Goal: Contribute content: Add original content to the website for others to see

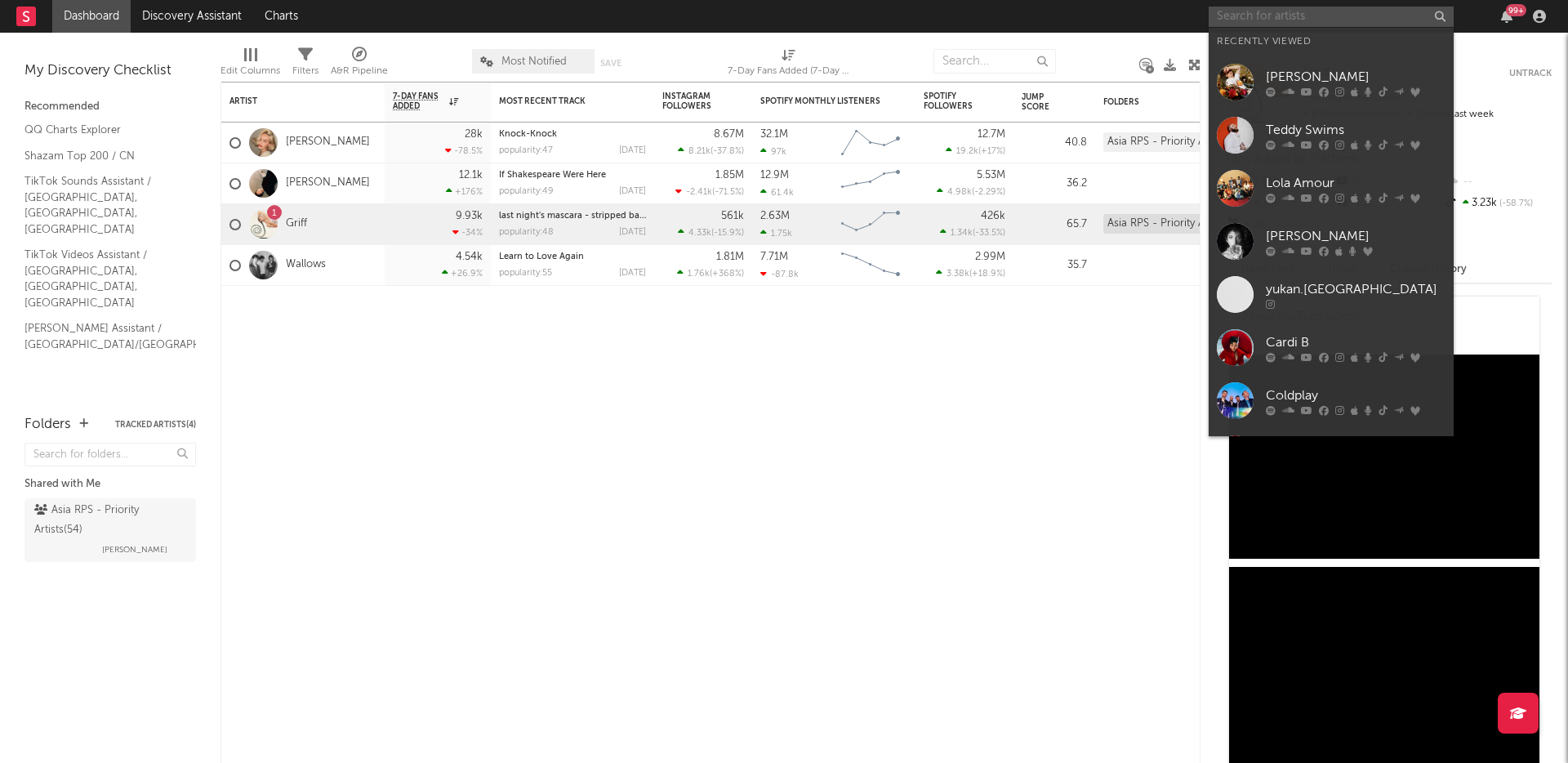
click at [1315, 23] on input "text" at bounding box center [1331, 16] width 245 height 20
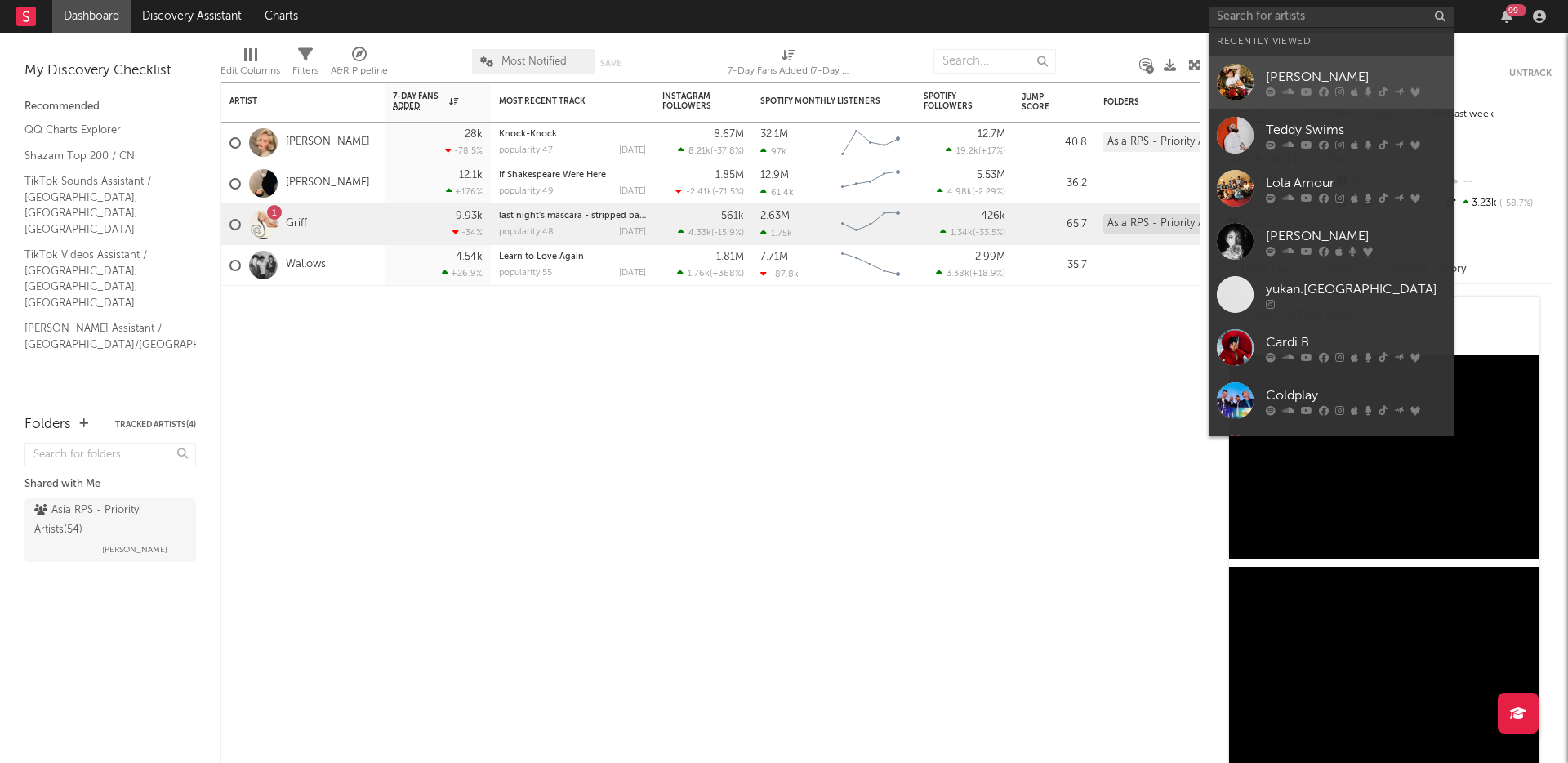
click at [1285, 93] on icon at bounding box center [1288, 91] width 12 height 10
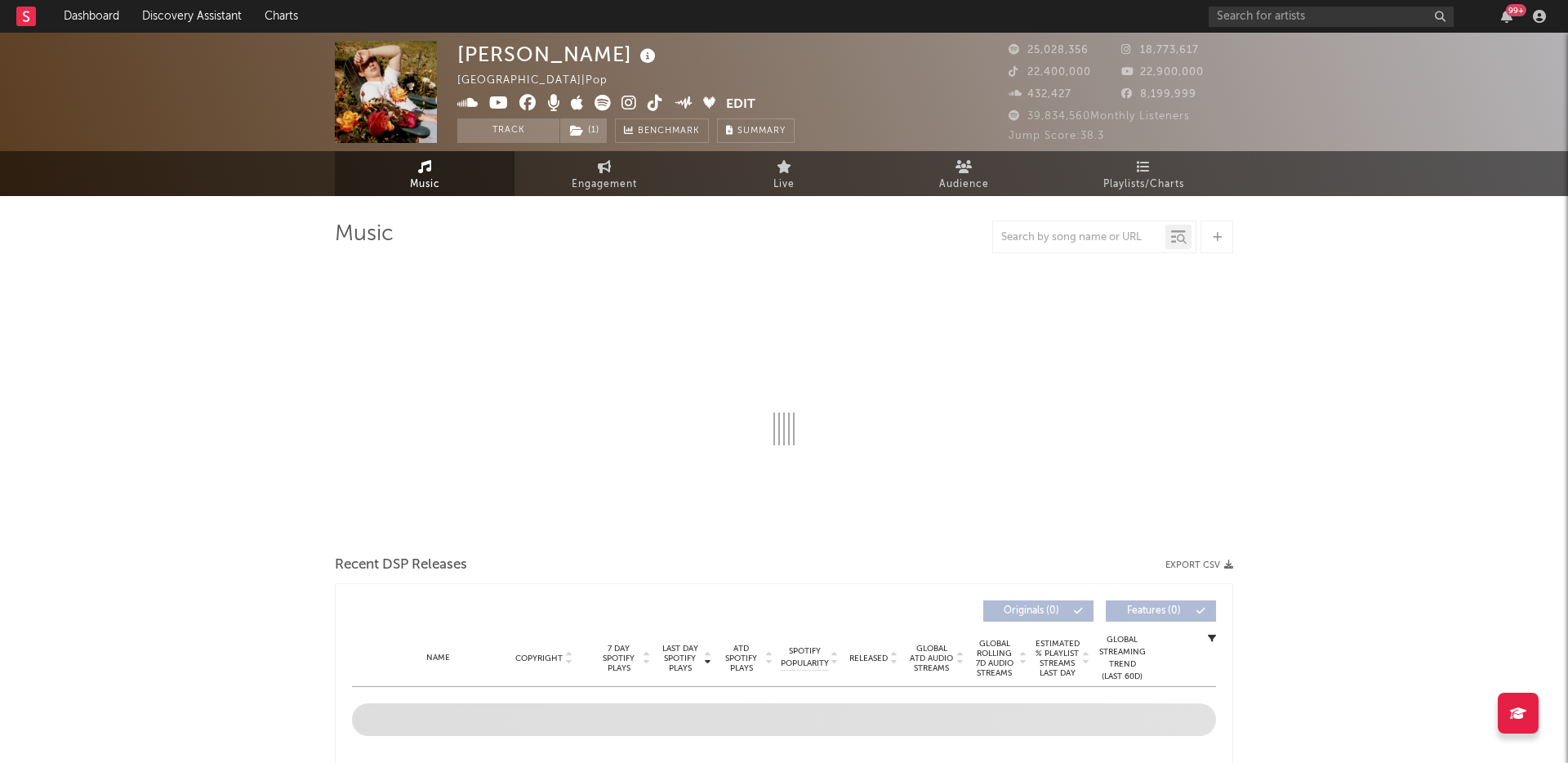
select select "6m"
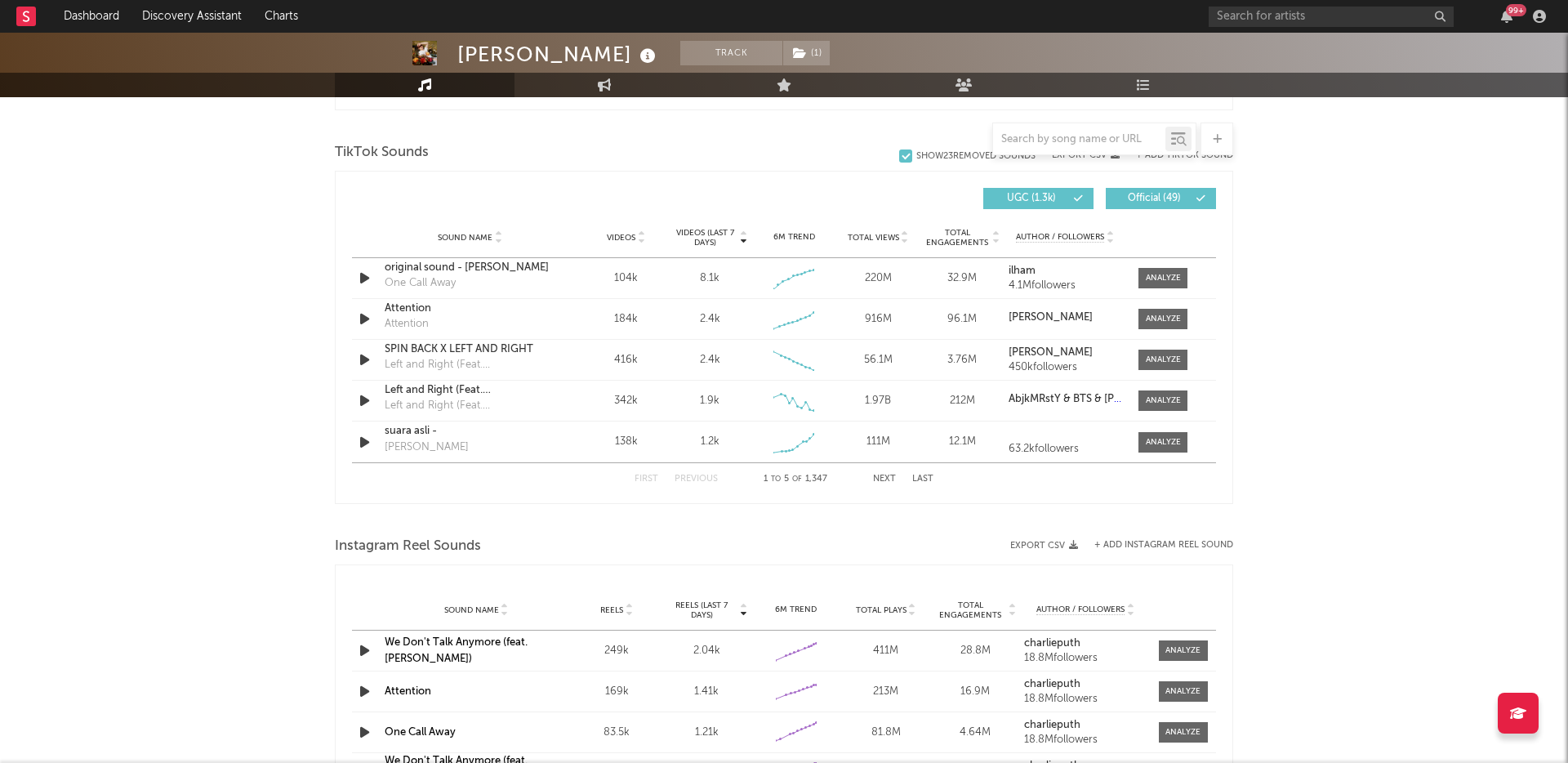
scroll to position [1080, 0]
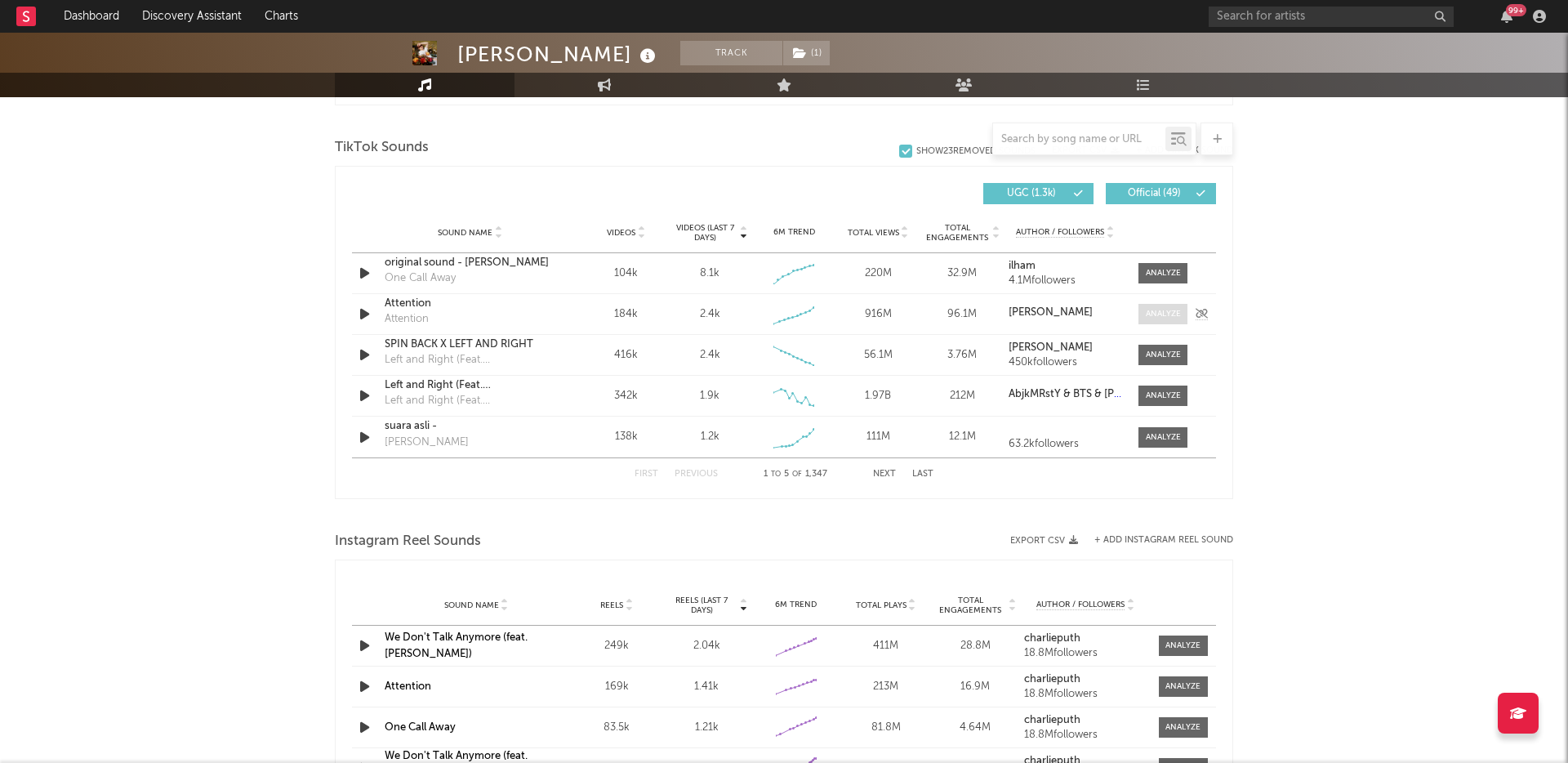
click at [1172, 315] on div at bounding box center [1163, 314] width 35 height 12
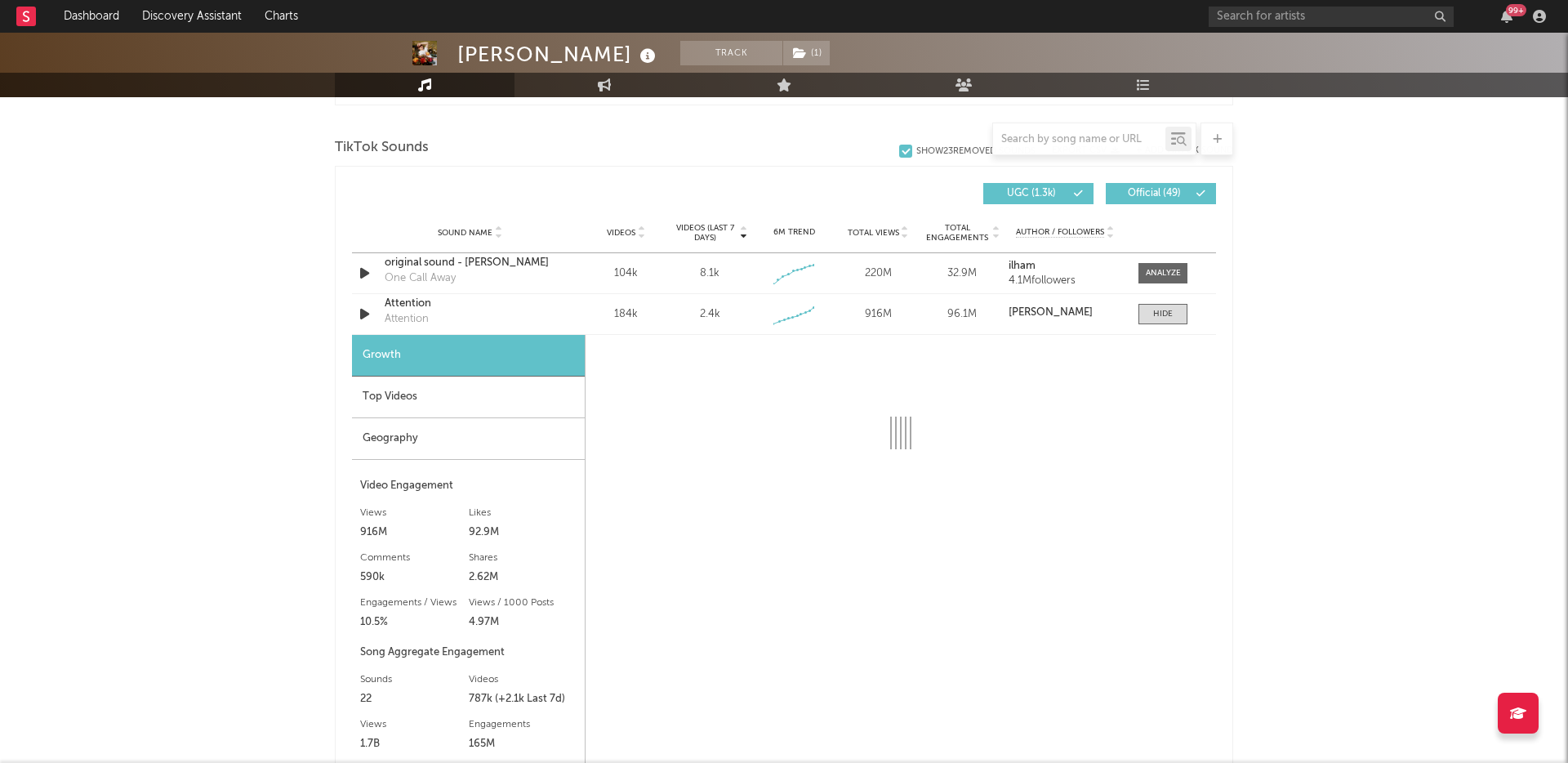
click at [374, 446] on div "Geography" at bounding box center [469, 439] width 233 height 42
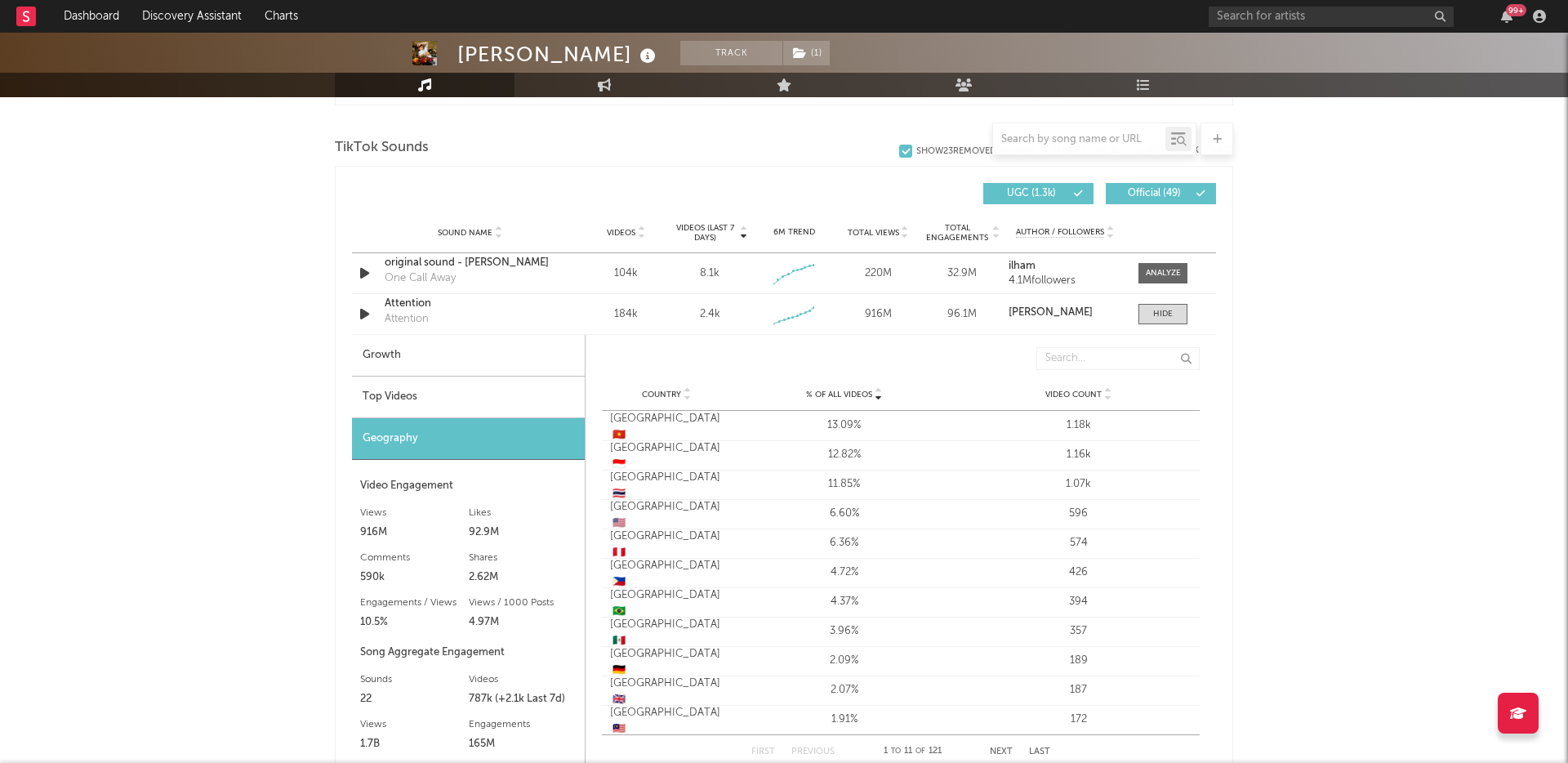
click at [440, 380] on div "Top Videos" at bounding box center [469, 398] width 233 height 42
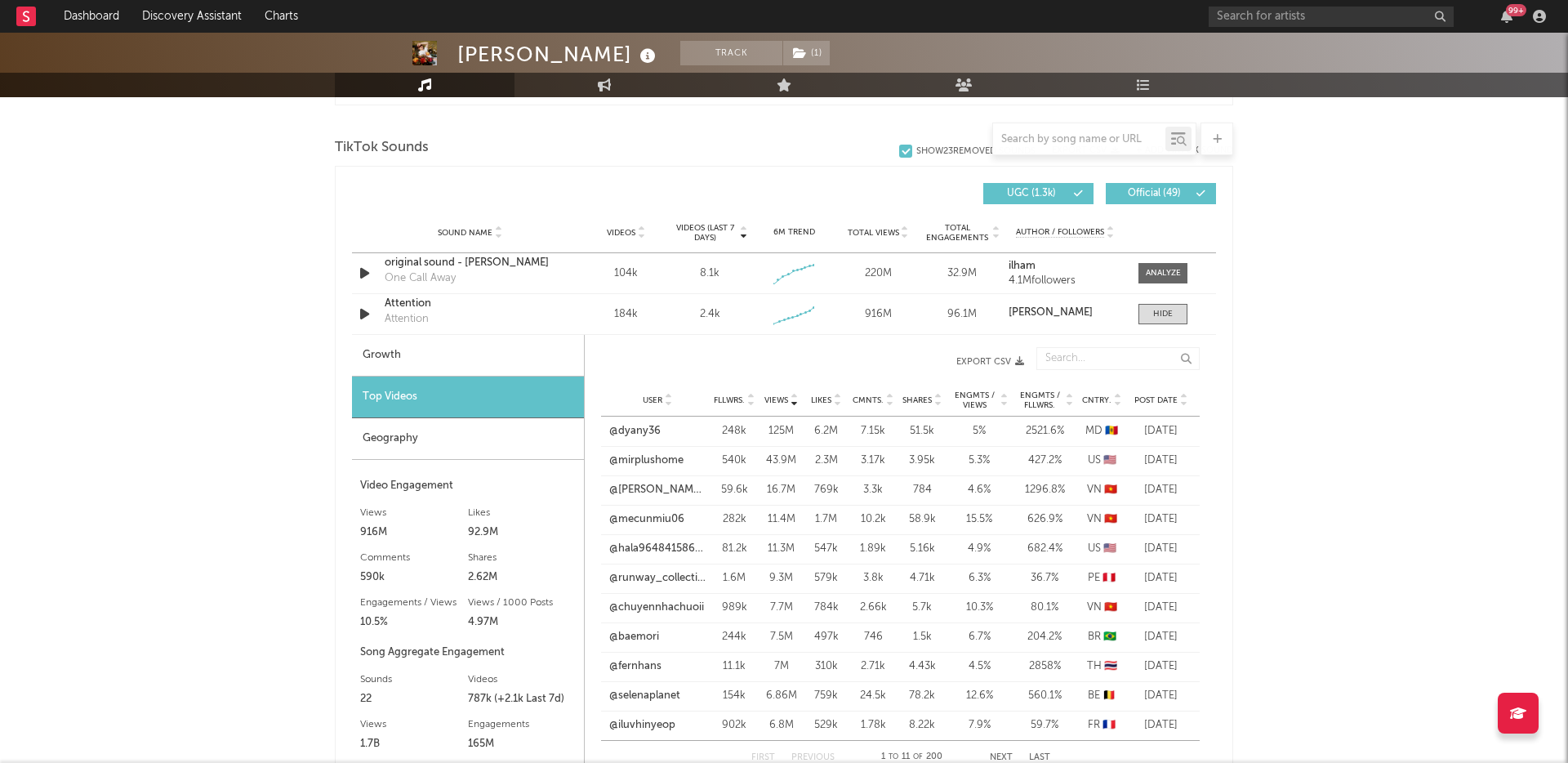
click at [1148, 402] on span "Post Date" at bounding box center [1156, 400] width 44 height 10
click at [675, 461] on link "@tiemnhaccoixaygio" at bounding box center [658, 460] width 96 height 17
click at [650, 489] on link "@stillinlvwhitu" at bounding box center [645, 490] width 71 height 17
click at [628, 582] on link "@nnun.0402" at bounding box center [641, 578] width 63 height 17
click at [658, 662] on link "@gashady90" at bounding box center [641, 667] width 64 height 17
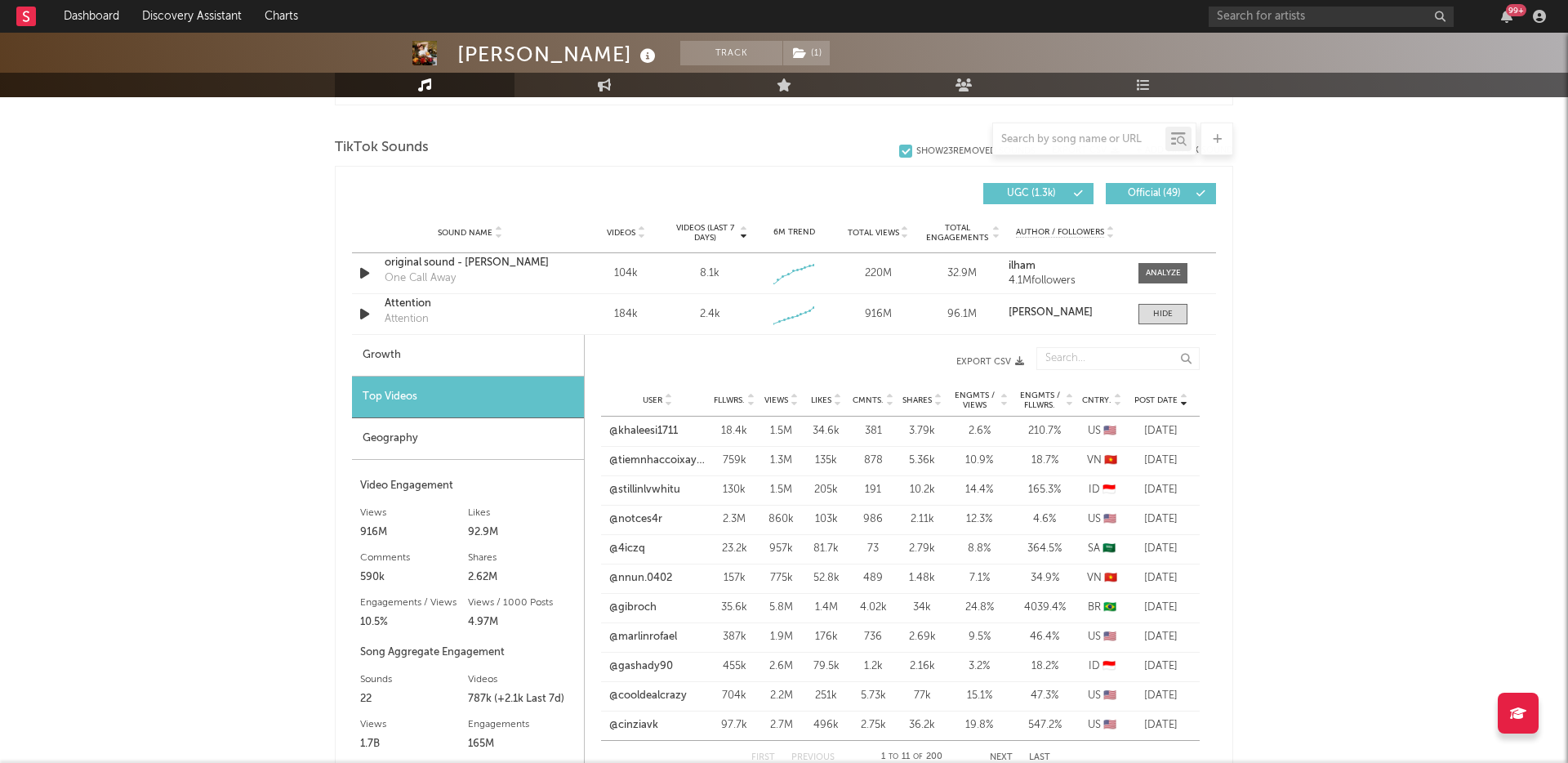
scroll to position [1256, 0]
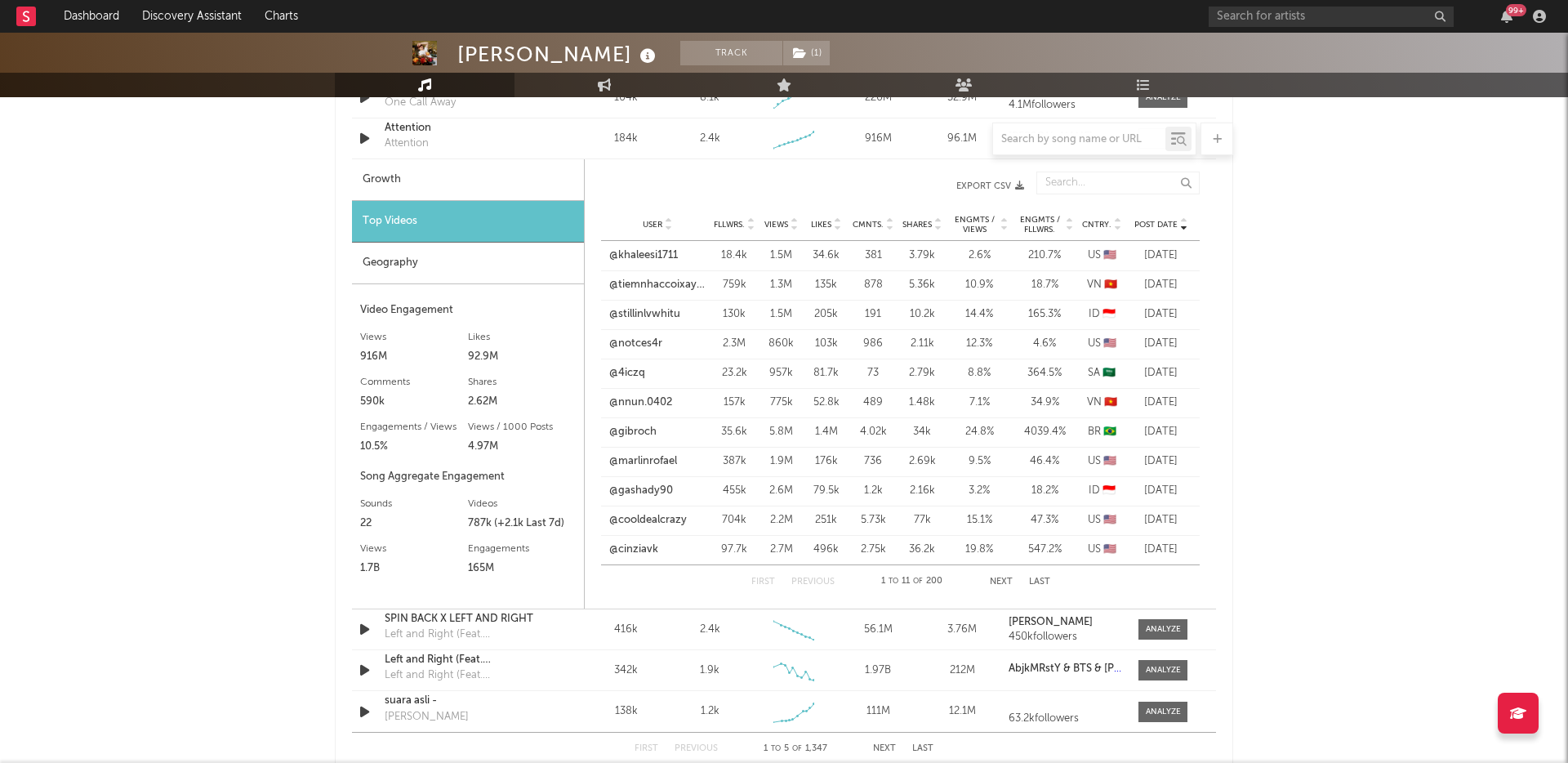
click at [992, 584] on button "Next" at bounding box center [1001, 582] width 23 height 9
click at [652, 256] on link "@1m0cycyy" at bounding box center [639, 256] width 59 height 17
click at [668, 341] on link "@sweetmekay" at bounding box center [645, 344] width 71 height 17
click at [670, 407] on link "@xeesoxee93_" at bounding box center [647, 402] width 73 height 17
click at [656, 543] on link "@musict.t09" at bounding box center [641, 550] width 62 height 17
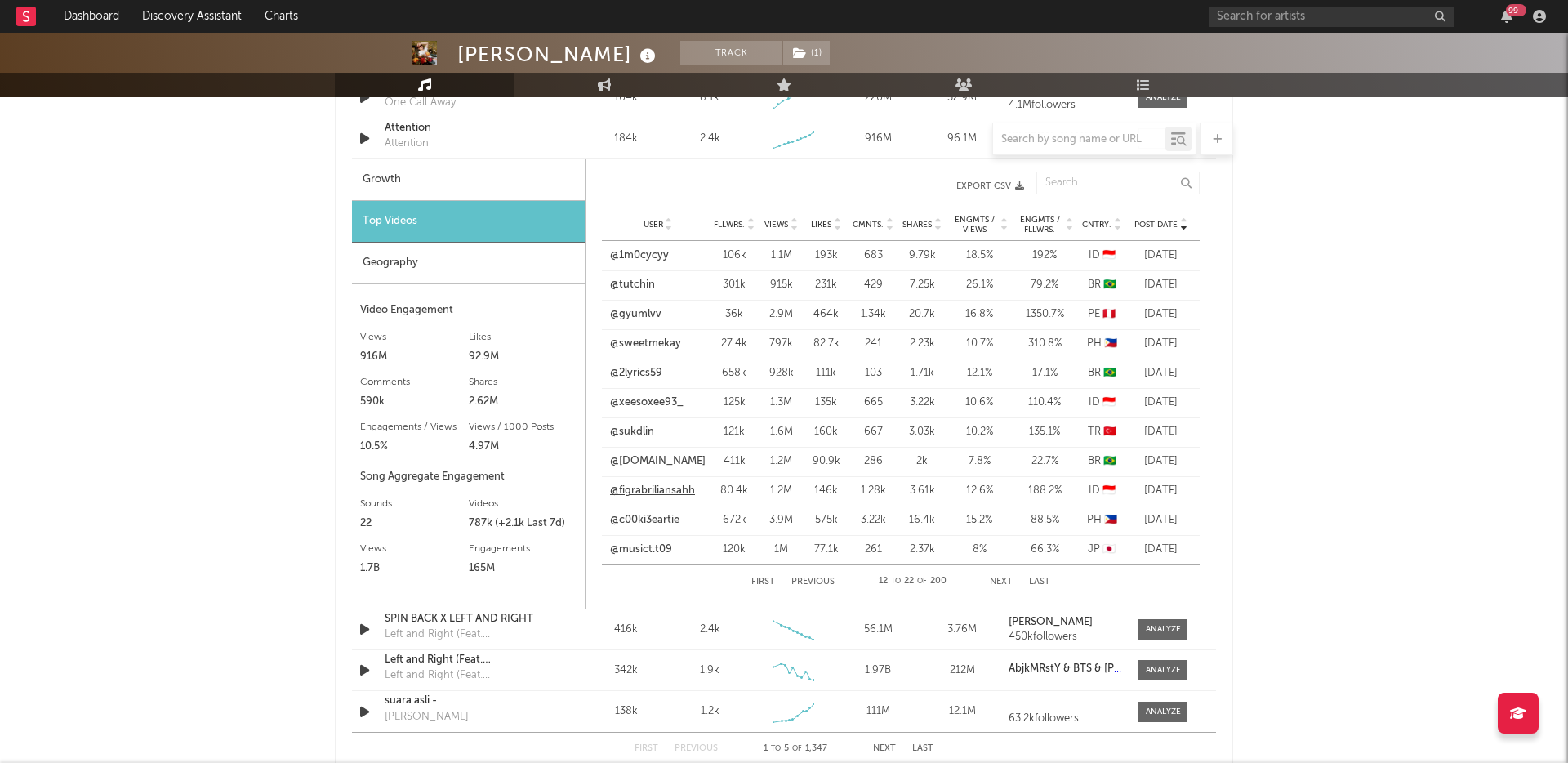
click at [664, 496] on link "@figrabriliansahh" at bounding box center [652, 491] width 85 height 17
click at [1006, 581] on button "Next" at bounding box center [1001, 582] width 23 height 9
click at [673, 275] on div "User @_laudaitinhai261106_ Fllwrs. 519k Views 1.4M Likes 65.4k Cmnts. 261 Share…" at bounding box center [900, 285] width 599 height 30
click at [673, 283] on link "@_laudaitinhai261106_" at bounding box center [658, 285] width 96 height 17
click at [662, 373] on link "@mioneblue" at bounding box center [640, 373] width 61 height 17
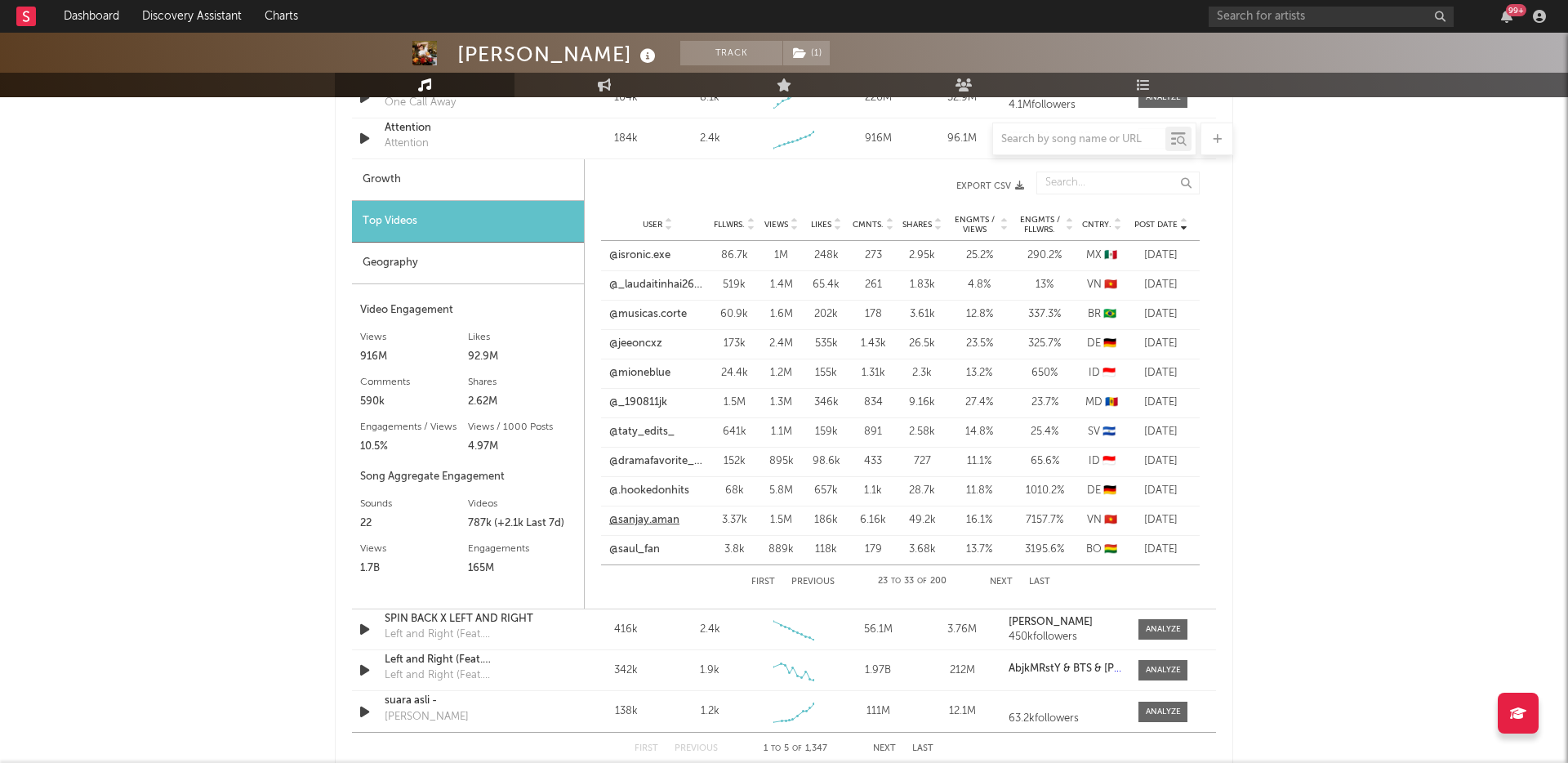
click at [650, 522] on link "@sanjay.aman" at bounding box center [645, 521] width 70 height 17
click at [1001, 579] on button "Next" at bounding box center [1001, 582] width 23 height 9
click at [999, 586] on div "First Previous 34 to 44 of 200 Next Last" at bounding box center [901, 581] width 299 height 32
click at [1000, 574] on div "First Previous 34 to 44 of 200 Next Last" at bounding box center [901, 581] width 299 height 32
click at [1000, 584] on button "Next" at bounding box center [1001, 582] width 23 height 9
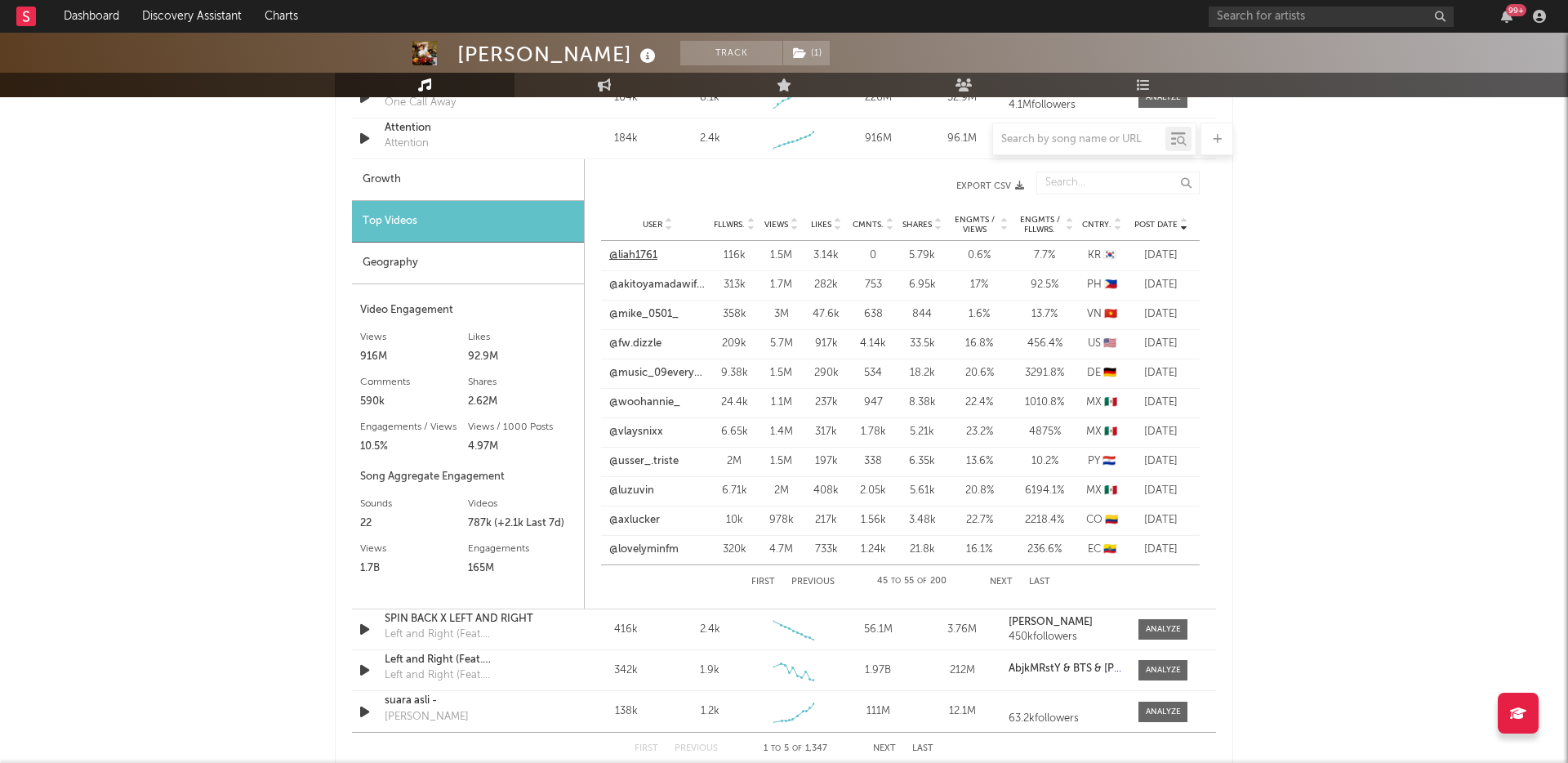
click at [616, 256] on link "@liah1761" at bounding box center [633, 256] width 48 height 17
click at [693, 280] on link "@akitoyamadawifey" at bounding box center [658, 285] width 96 height 17
click at [653, 309] on link "@mike_0501_" at bounding box center [644, 314] width 69 height 17
click at [471, 261] on div "Geography" at bounding box center [468, 263] width 232 height 42
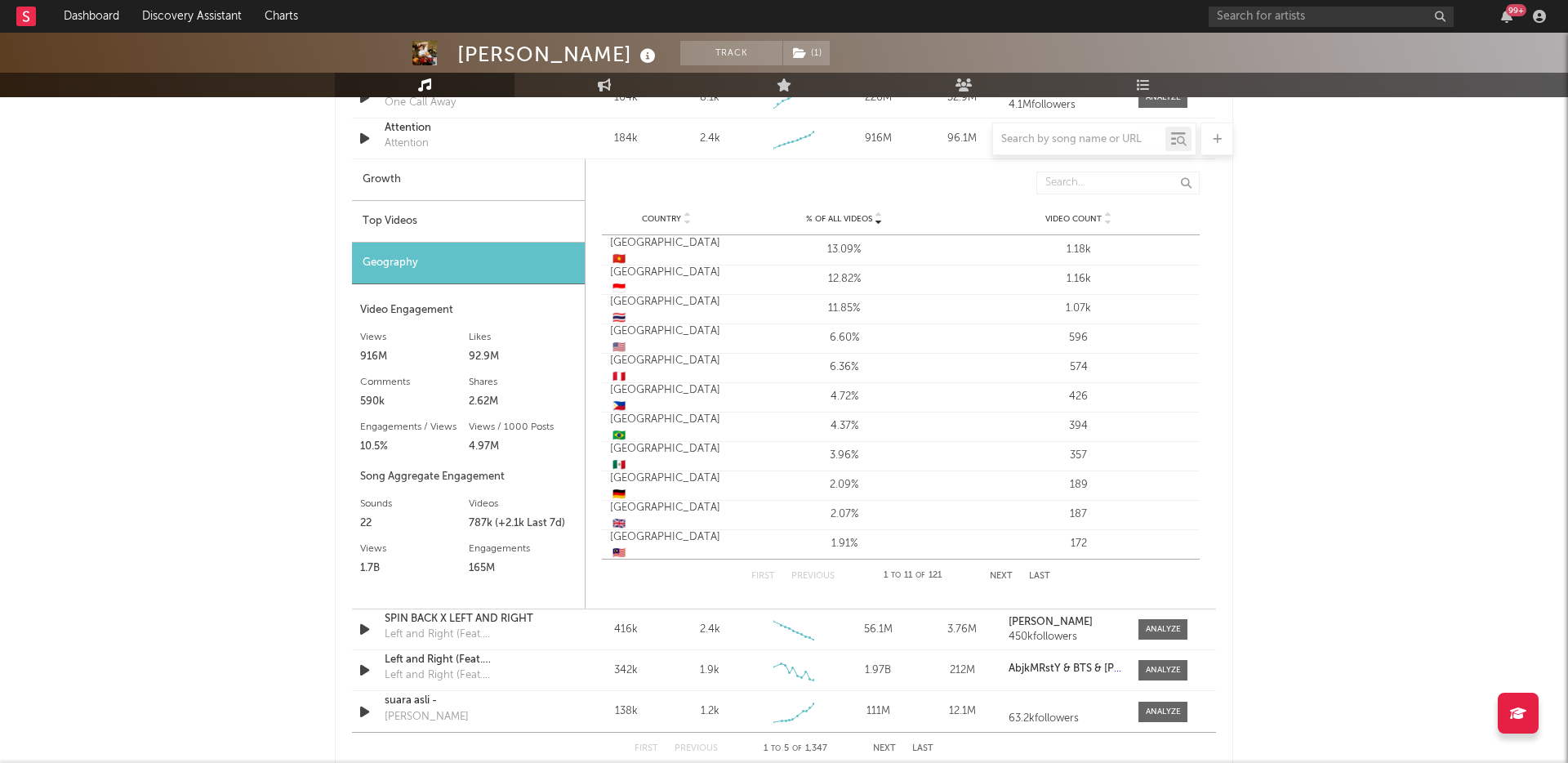
click at [431, 211] on div "Top Videos" at bounding box center [469, 222] width 233 height 42
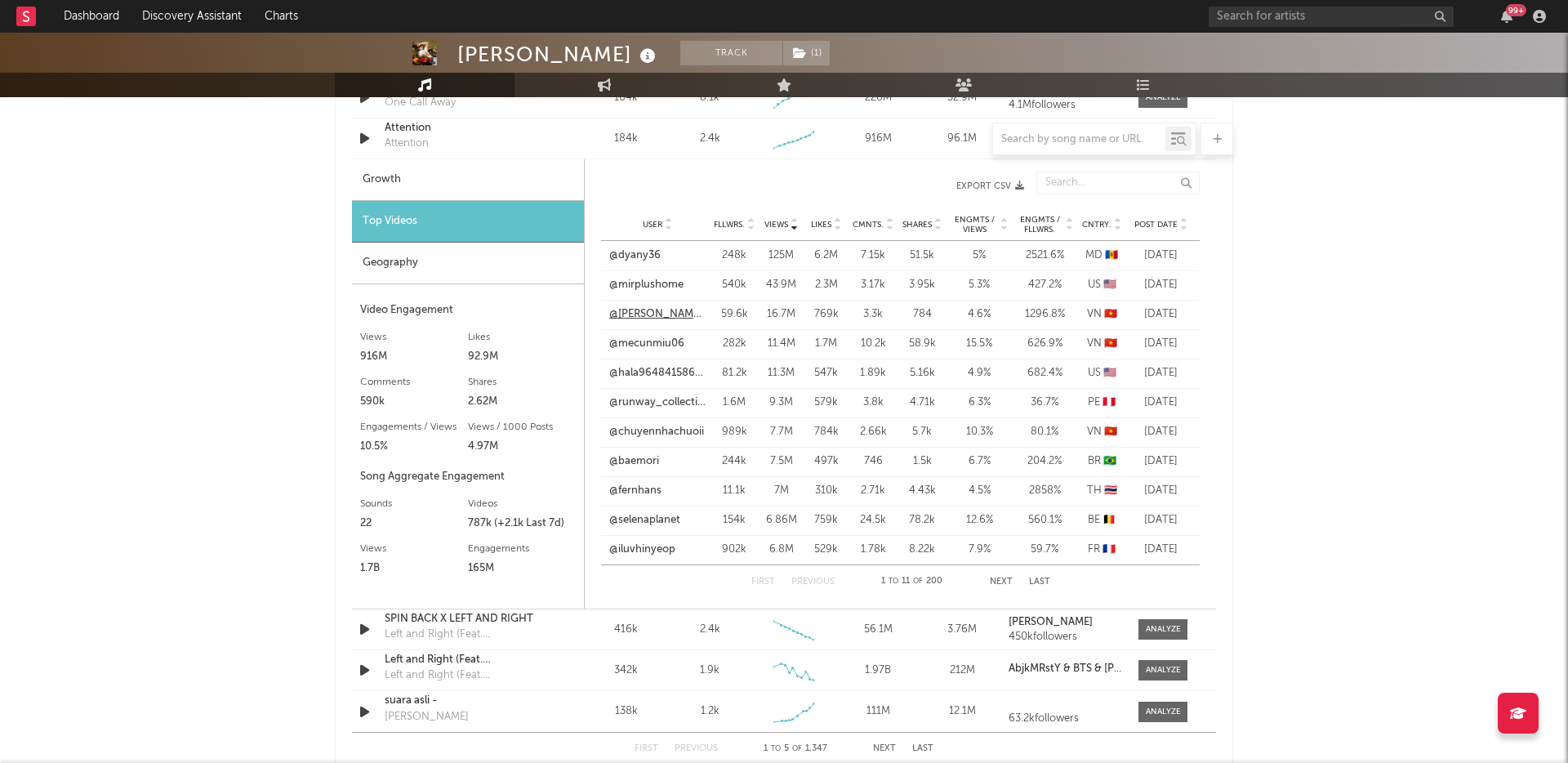
click at [681, 313] on link "@[PERSON_NAME].vy004" at bounding box center [658, 314] width 96 height 17
click at [630, 343] on link "@mecunmiu06" at bounding box center [647, 344] width 75 height 17
click at [631, 490] on link "@fernhans" at bounding box center [636, 491] width 52 height 17
click at [699, 438] on link "@chuyennhachuoii" at bounding box center [657, 432] width 94 height 17
click at [993, 581] on button "Next" at bounding box center [1001, 582] width 23 height 9
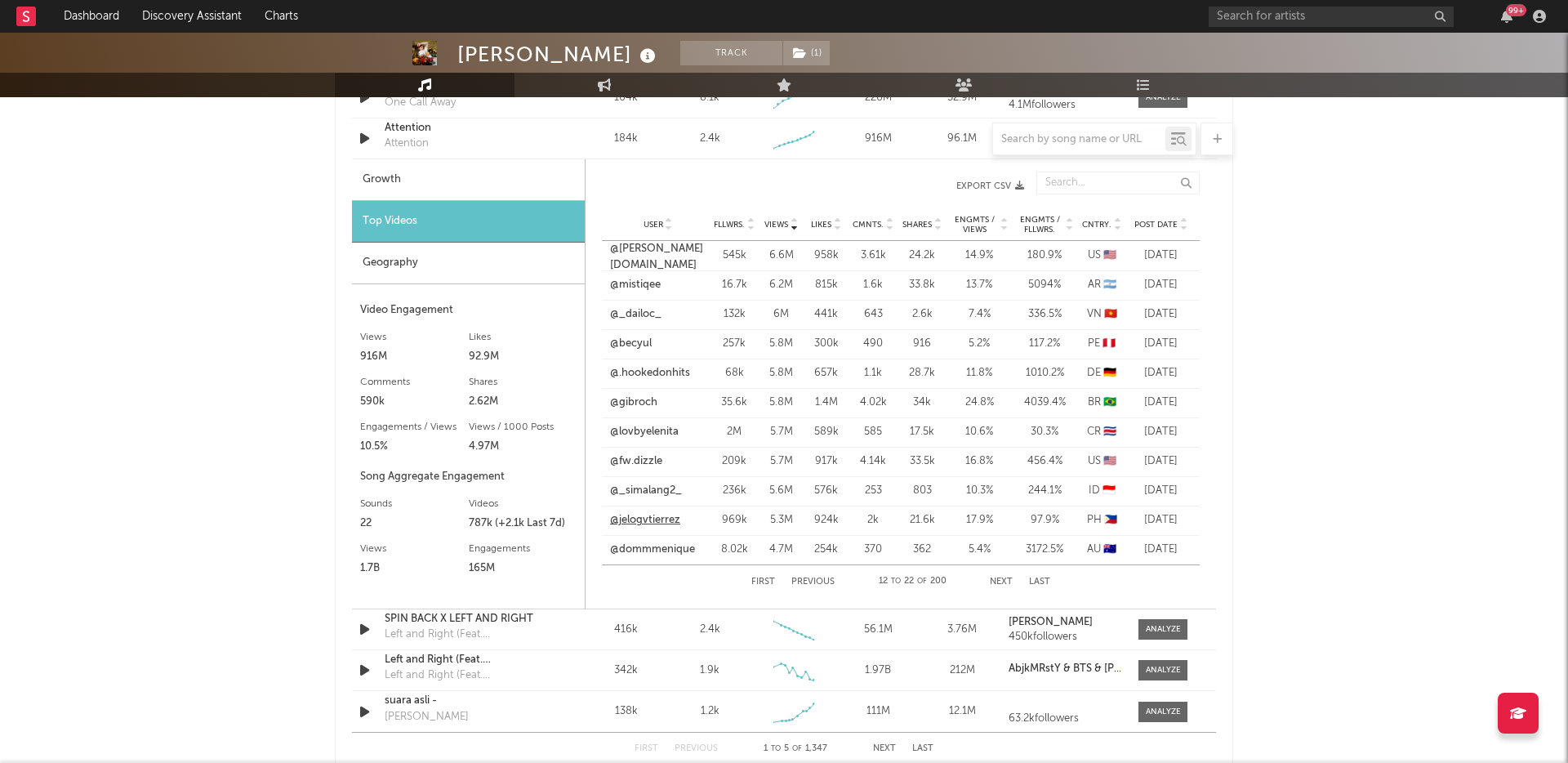
click at [623, 523] on link "@jelogvtierrez" at bounding box center [645, 521] width 70 height 17
click at [997, 578] on button "Next" at bounding box center [1001, 582] width 23 height 9
click at [413, 136] on div at bounding box center [784, 138] width 898 height 32
click at [409, 126] on div at bounding box center [784, 138] width 898 height 32
click at [407, 145] on div at bounding box center [784, 138] width 898 height 32
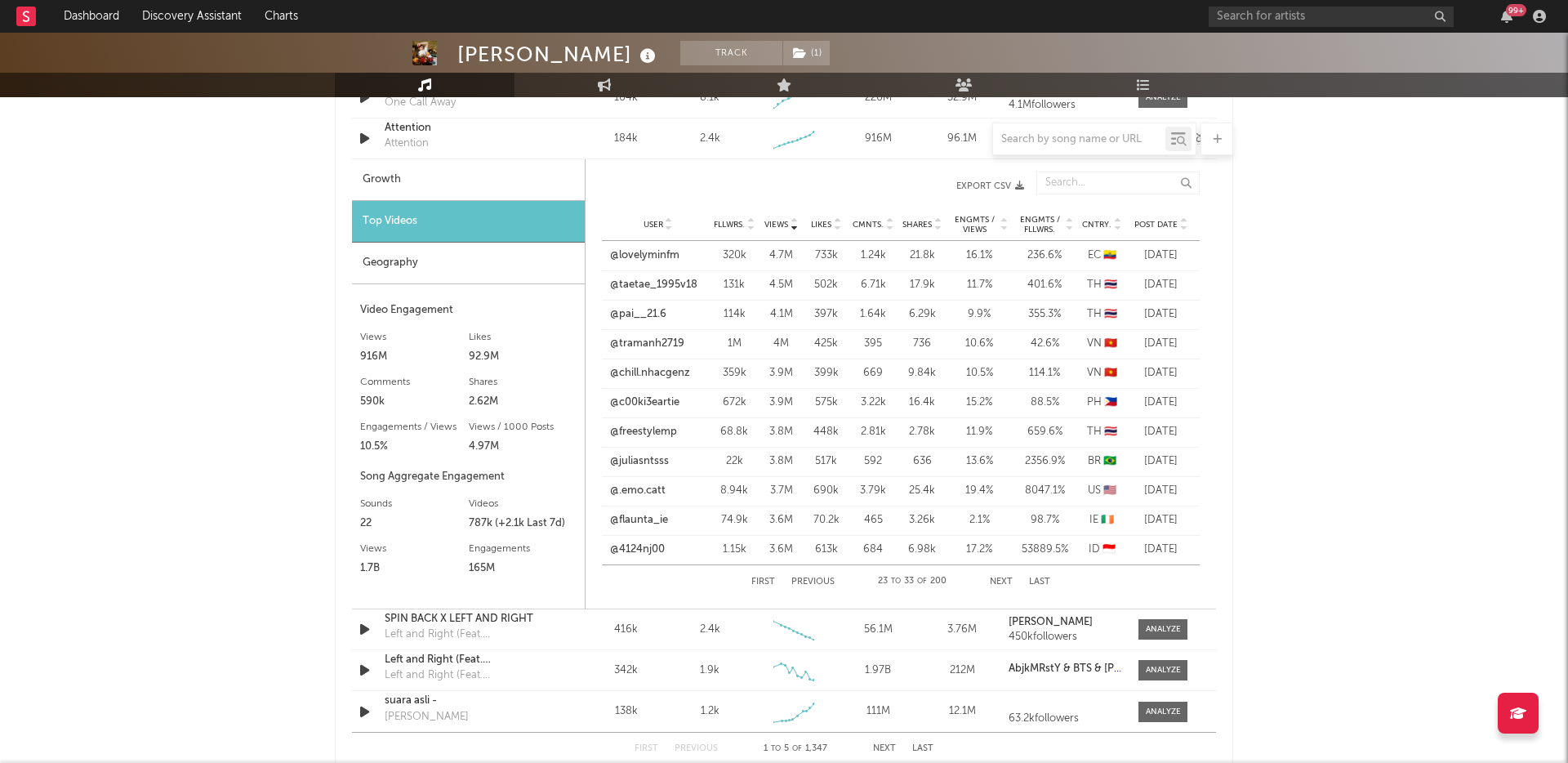
click at [418, 118] on div "Sound Name Attention Attention Videos 184k Videos (last 7 days) 2.4k Weekly Gro…" at bounding box center [784, 138] width 864 height 40
click at [418, 125] on div at bounding box center [784, 138] width 898 height 32
click at [370, 142] on div at bounding box center [784, 138] width 898 height 32
click at [362, 141] on div at bounding box center [784, 138] width 898 height 32
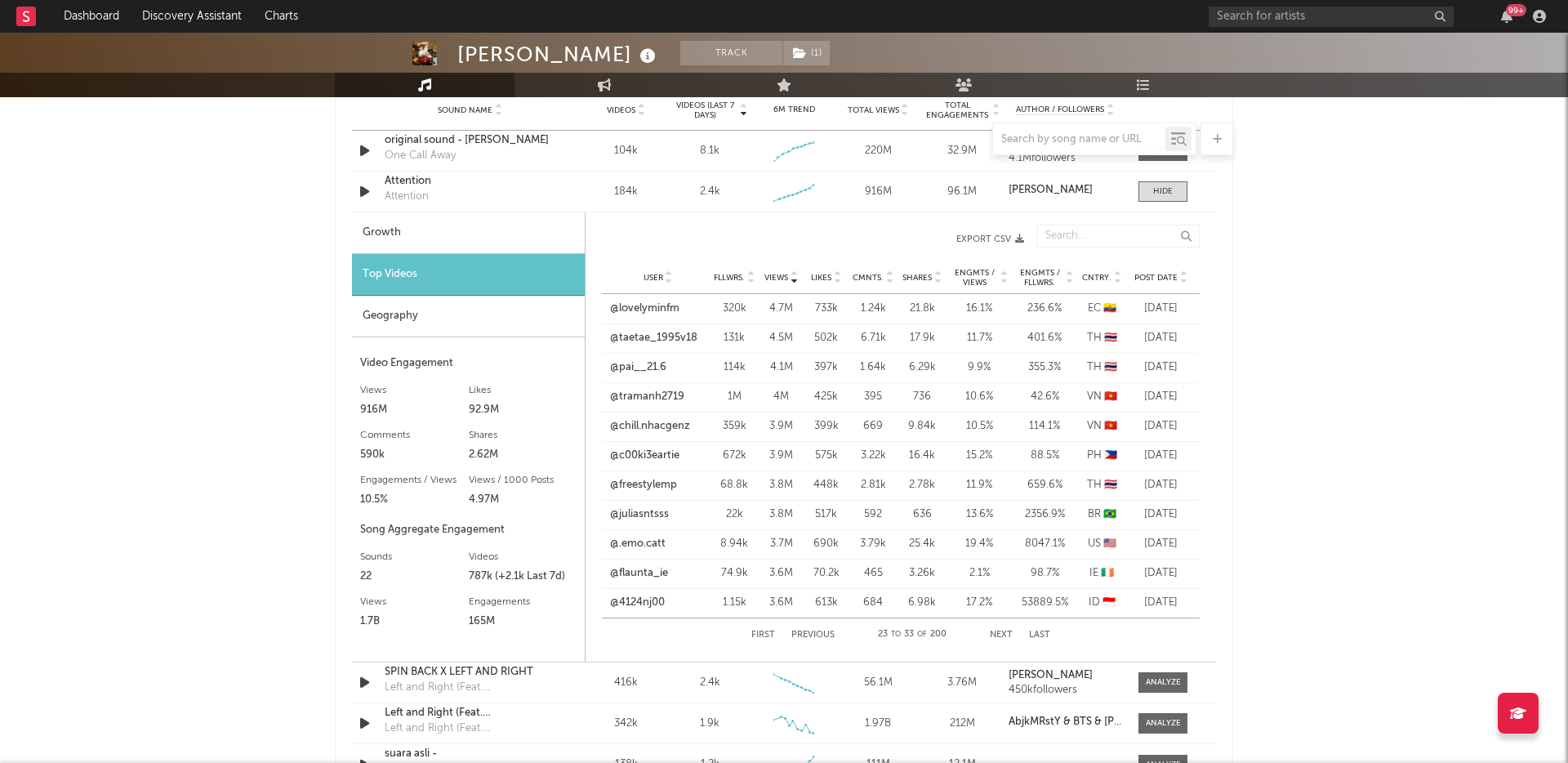
scroll to position [1121, 0]
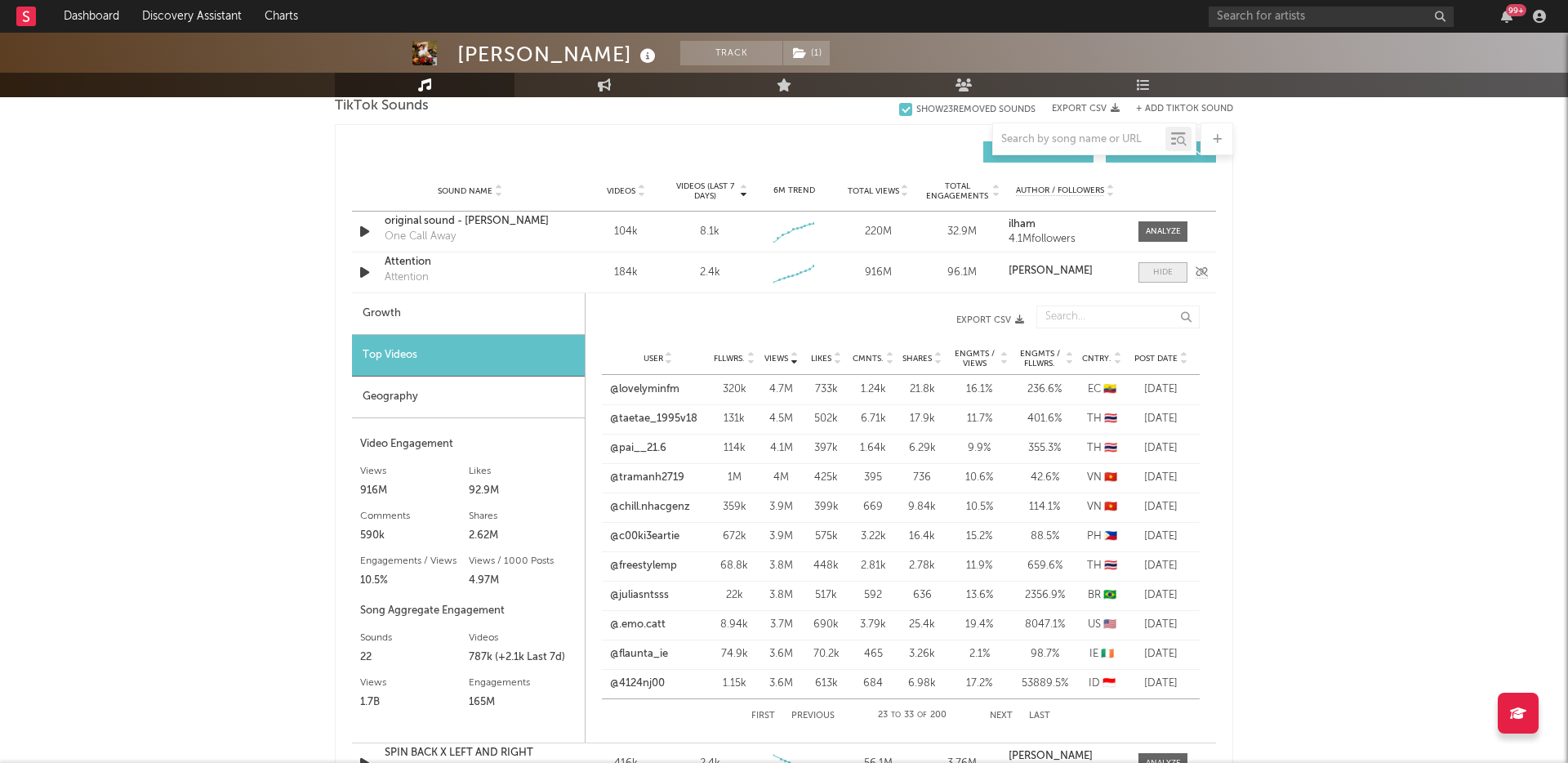
click at [1149, 267] on span at bounding box center [1163, 272] width 49 height 20
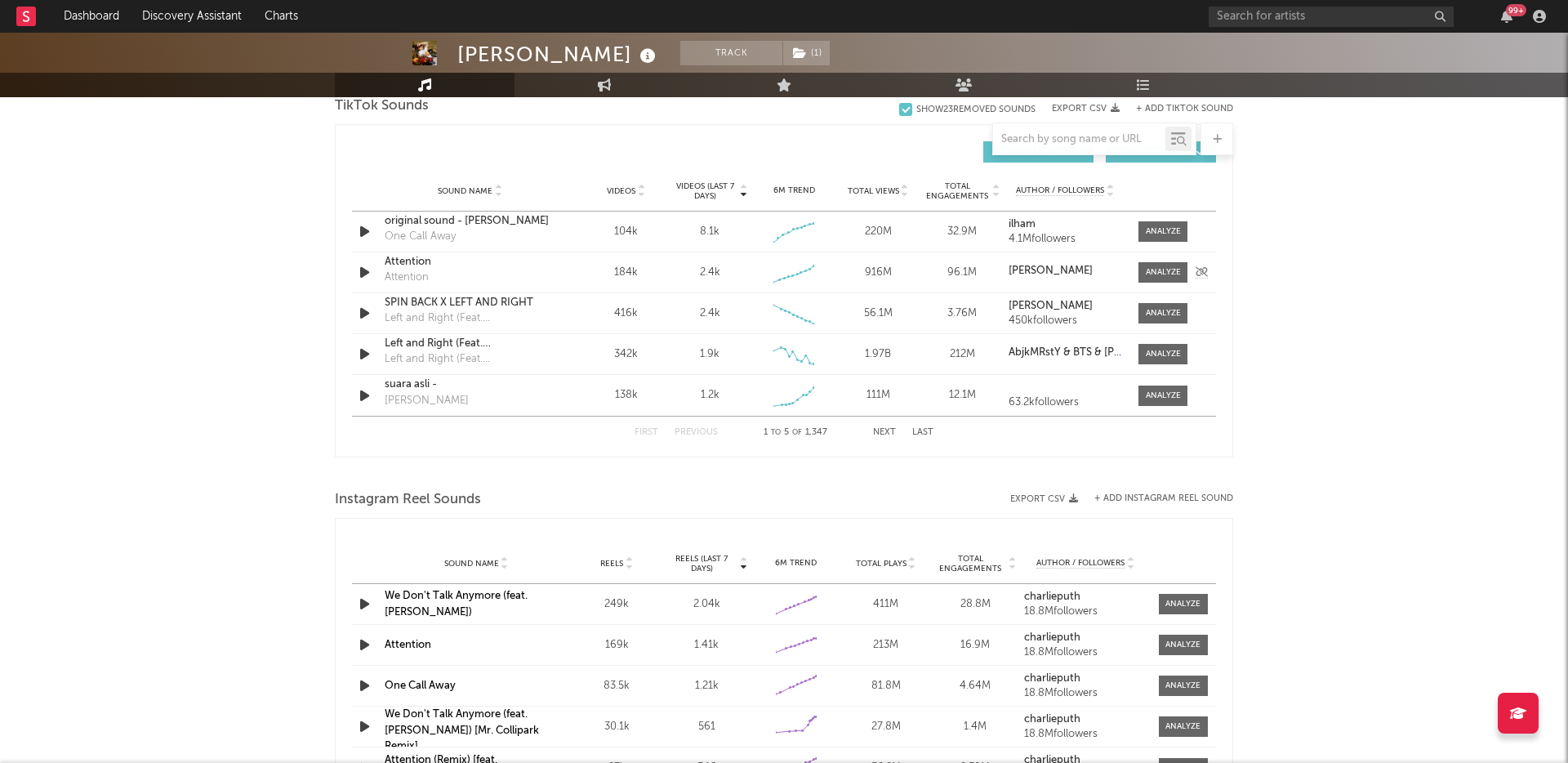
click at [415, 265] on div "Attention" at bounding box center [470, 262] width 171 height 17
click at [887, 432] on button "Next" at bounding box center [884, 432] width 23 height 9
click at [888, 432] on button "Next" at bounding box center [884, 432] width 23 height 9
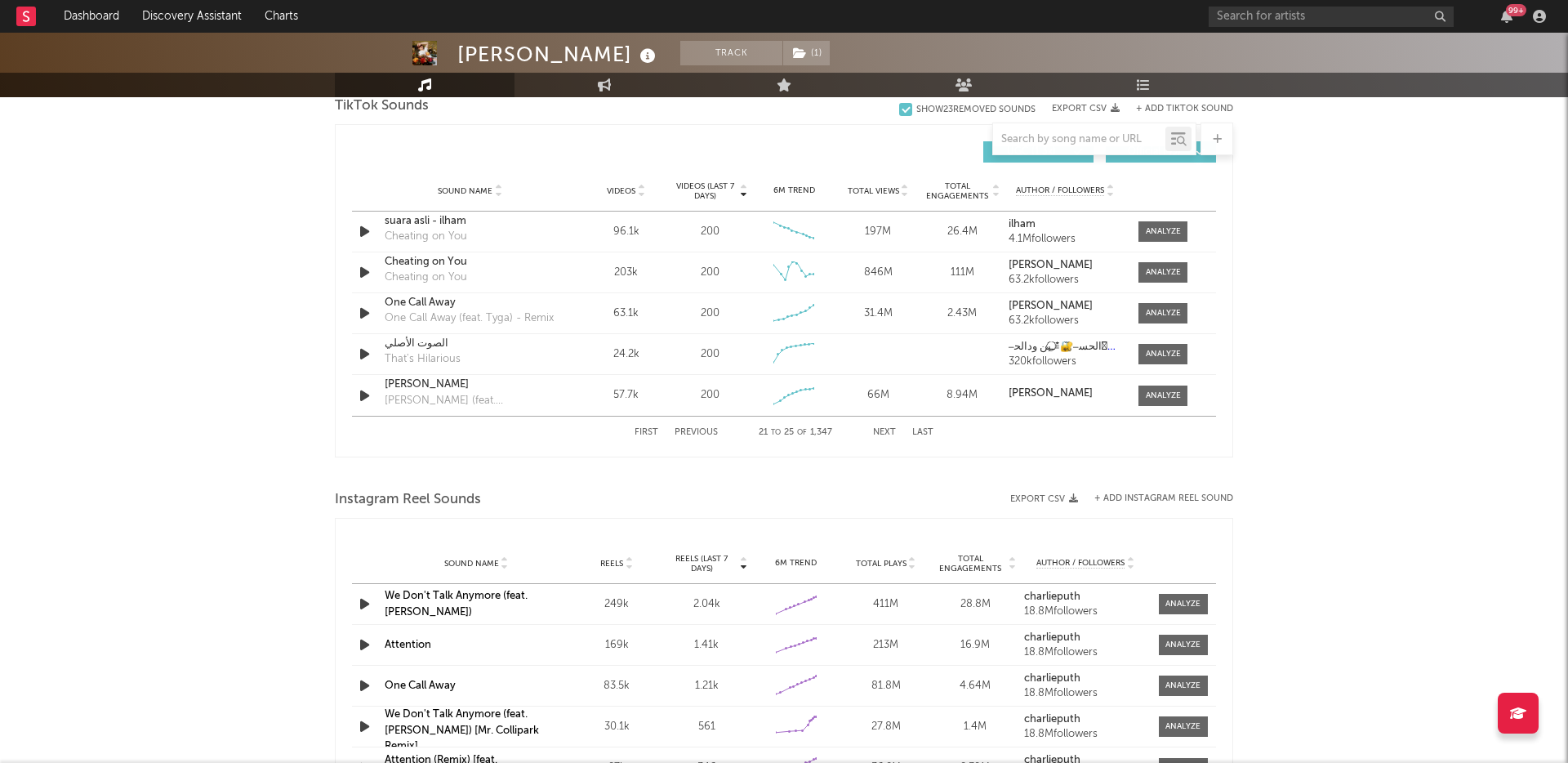
click at [888, 432] on button "Next" at bounding box center [884, 432] width 23 height 9
click at [884, 438] on div "First Previous 36 to 40 of 1,347 Next Last" at bounding box center [784, 432] width 299 height 32
click at [885, 434] on button "Next" at bounding box center [884, 432] width 23 height 9
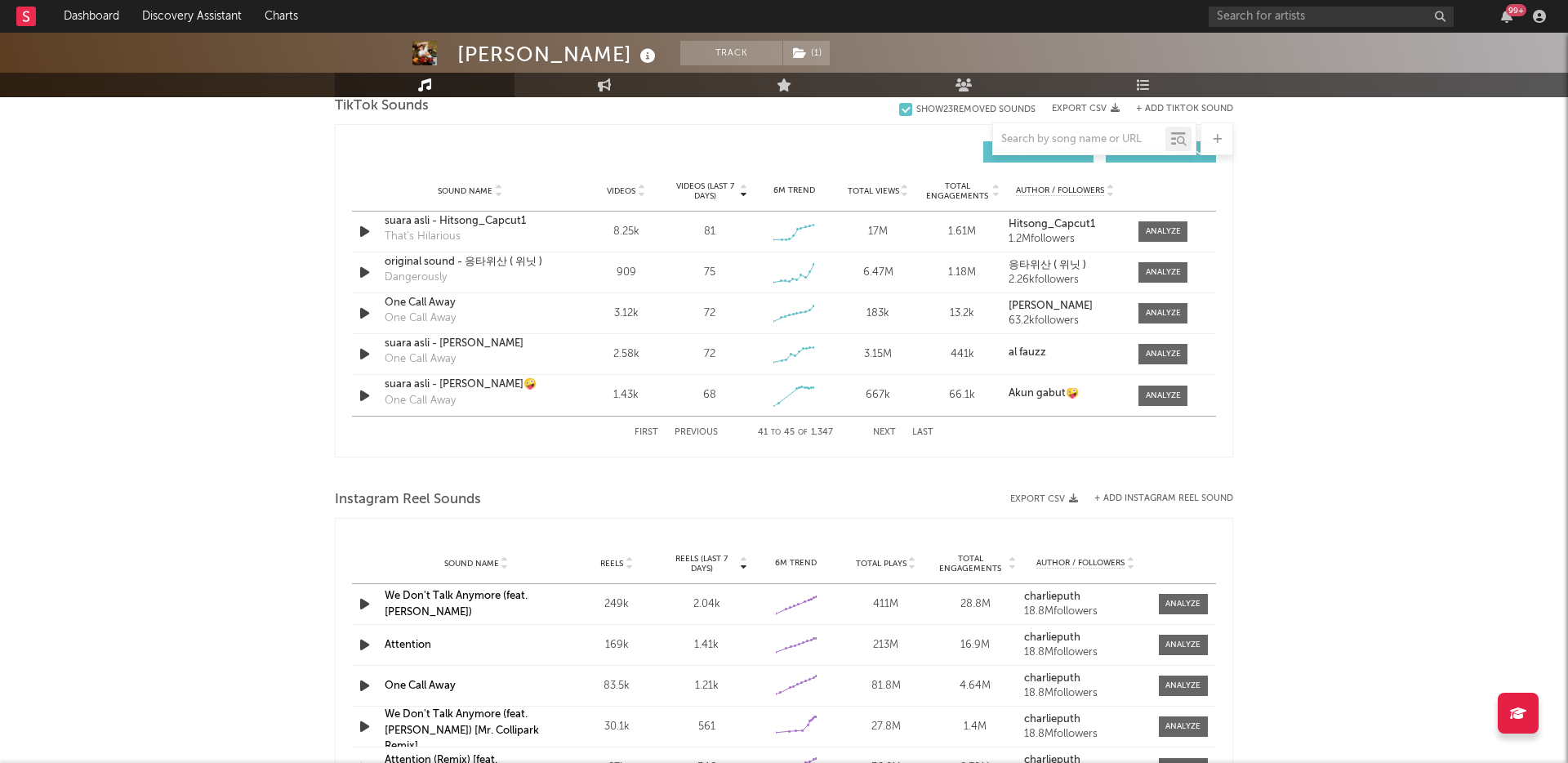
scroll to position [1032, 0]
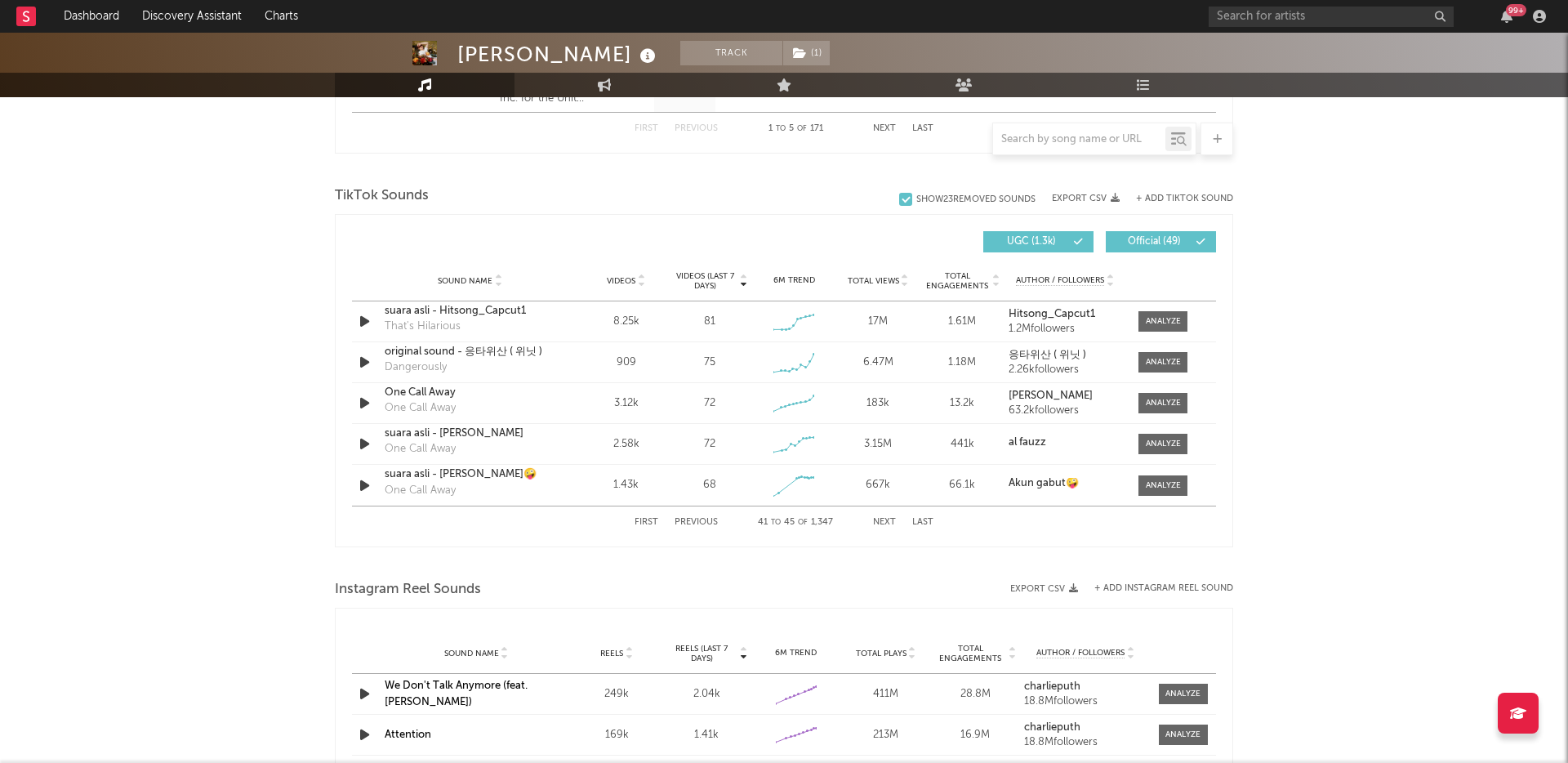
click at [1190, 196] on button "+ Add TikTok Sound" at bounding box center [1184, 199] width 97 height 9
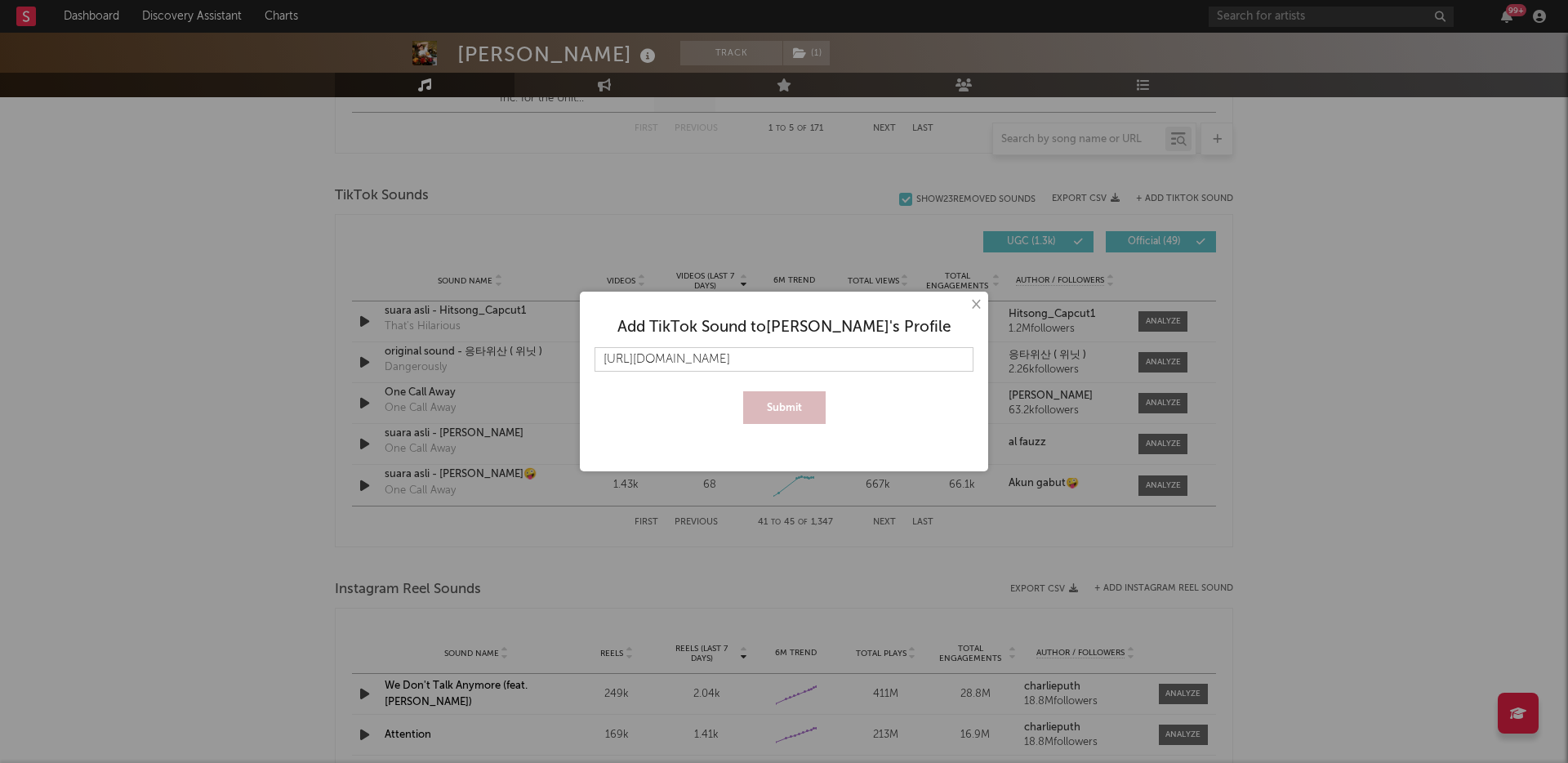
scroll to position [0, 28]
type input "[URL][DOMAIN_NAME]"
click at [781, 411] on button "Submit" at bounding box center [784, 407] width 82 height 32
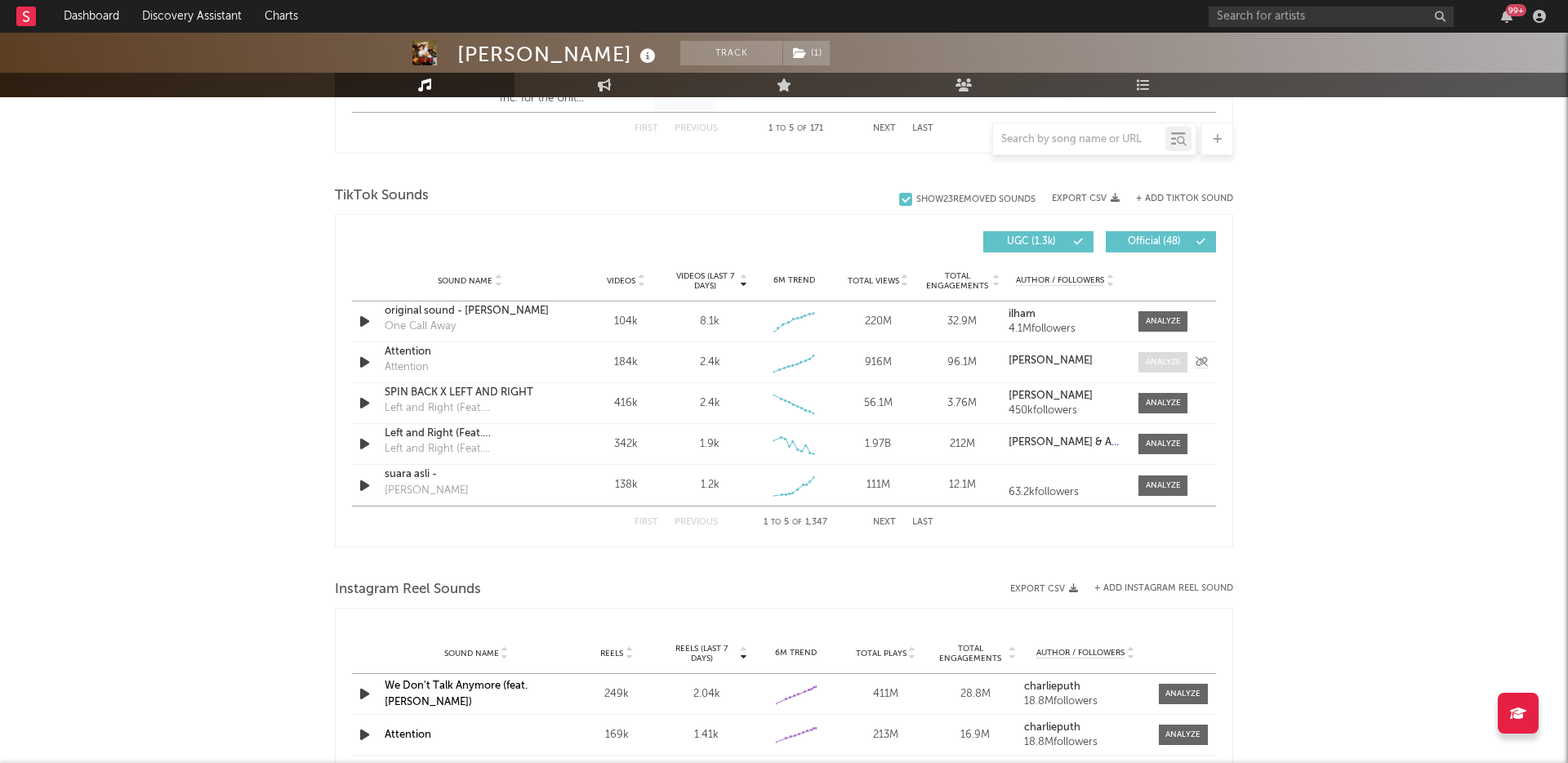
click at [1169, 360] on div at bounding box center [1163, 362] width 35 height 12
select select "6m"
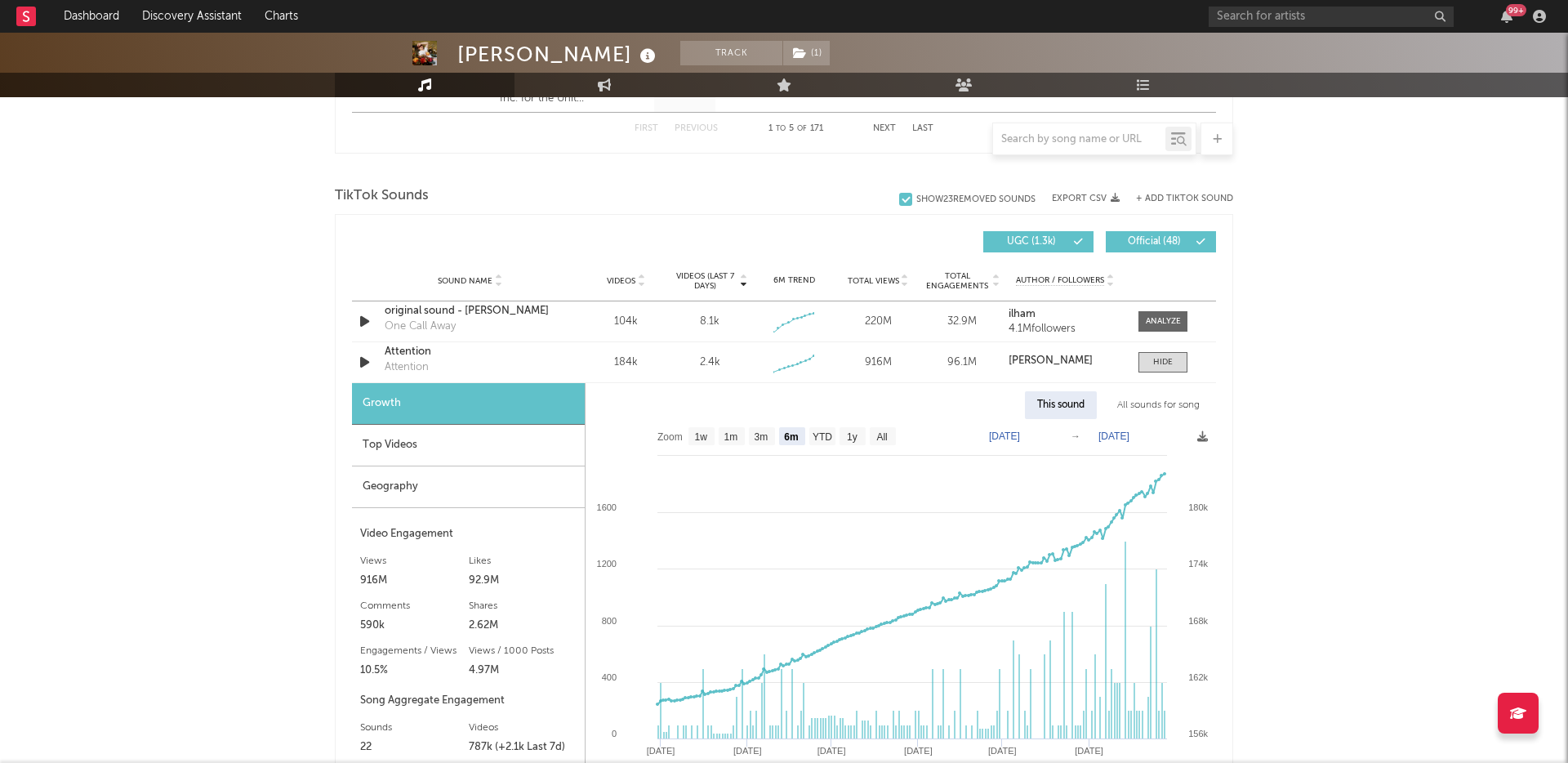
click at [401, 452] on div "Top Videos" at bounding box center [469, 446] width 233 height 42
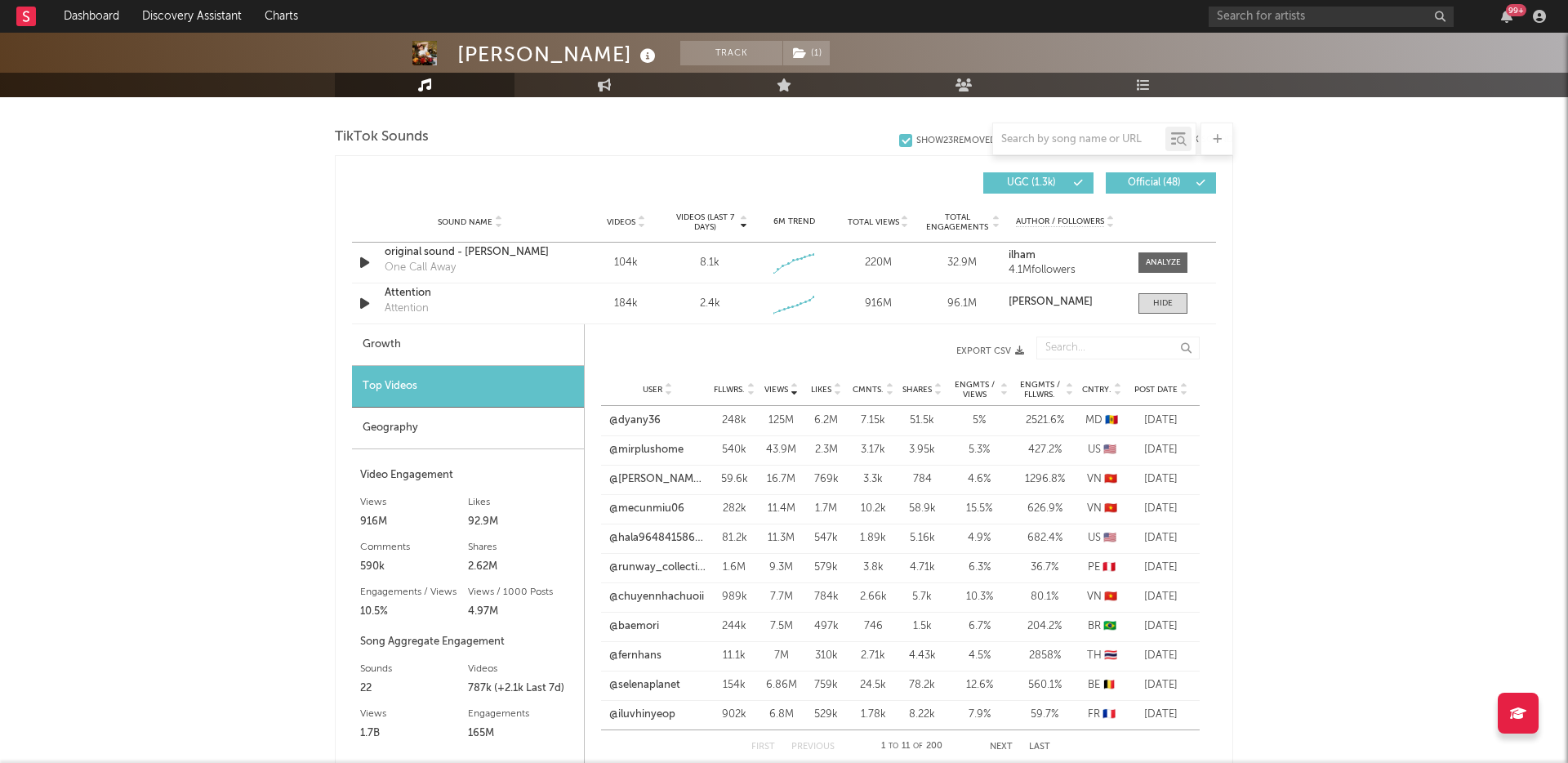
scroll to position [1097, 0]
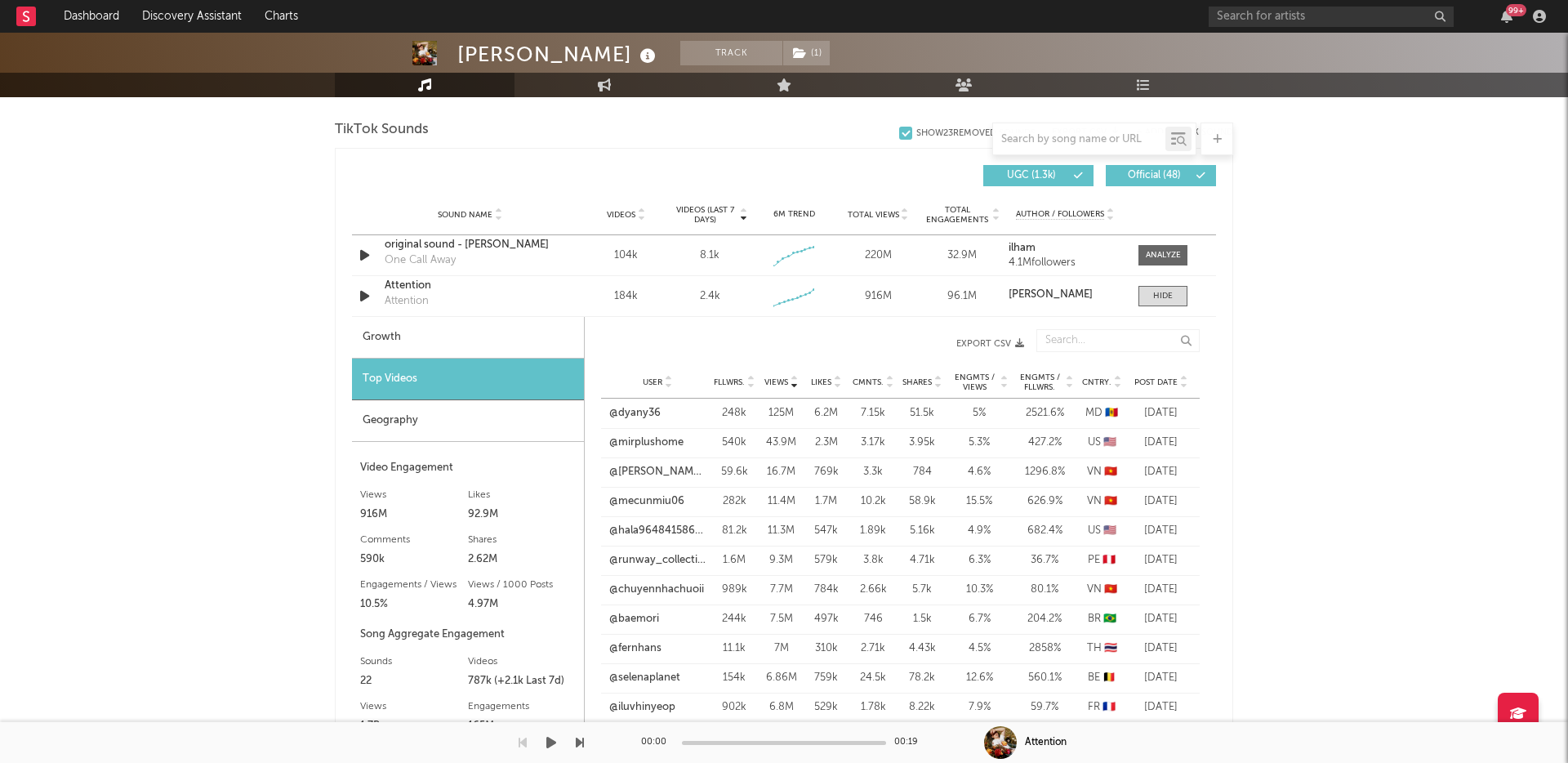
click at [1005, 741] on div at bounding box center [1000, 742] width 32 height 32
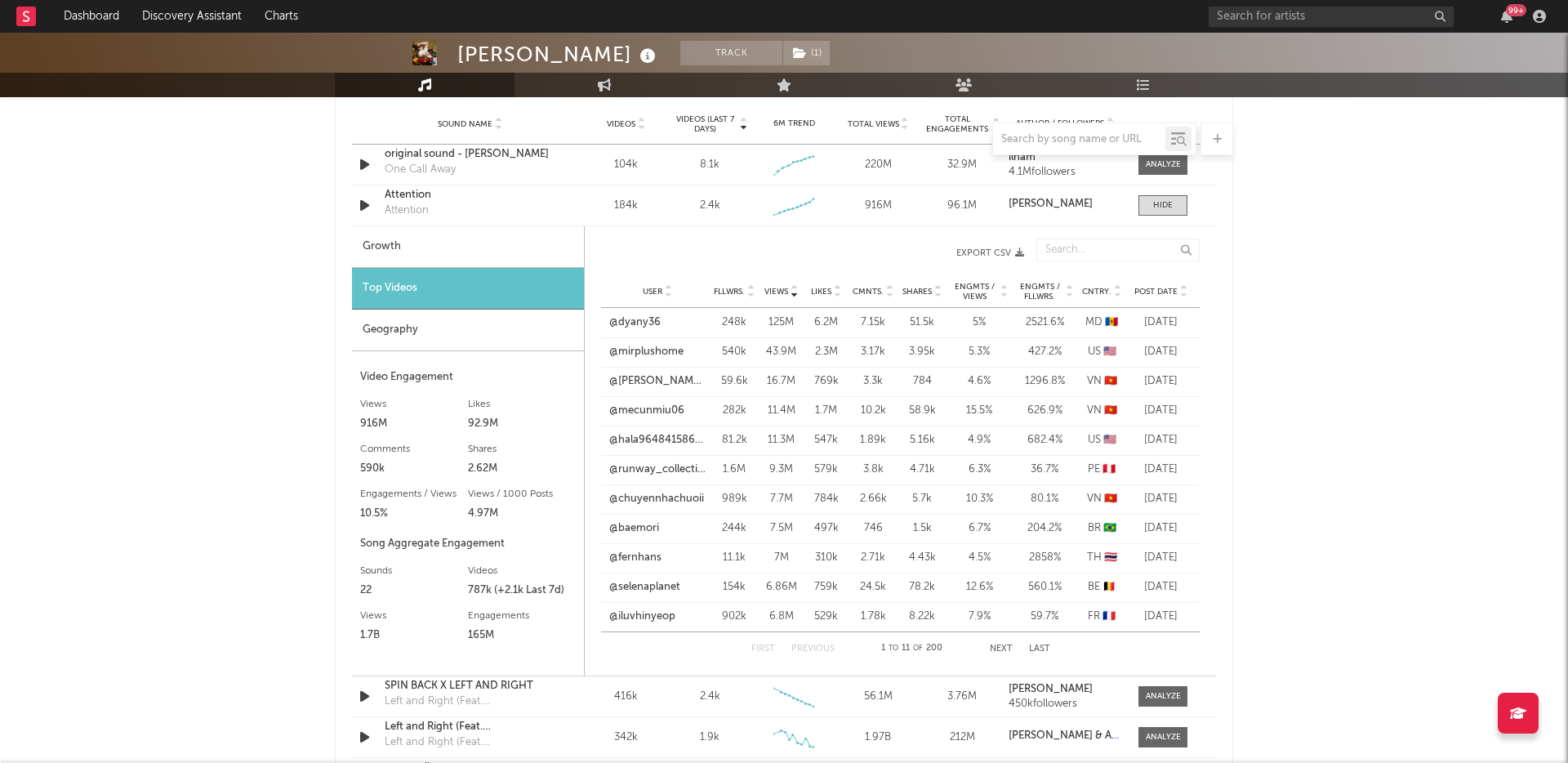
click at [1002, 654] on div "First Previous 1 to 11 of 200 Next Last" at bounding box center [901, 648] width 299 height 32
click at [1001, 649] on button "Next" at bounding box center [1001, 649] width 23 height 9
